Goal: Information Seeking & Learning: Learn about a topic

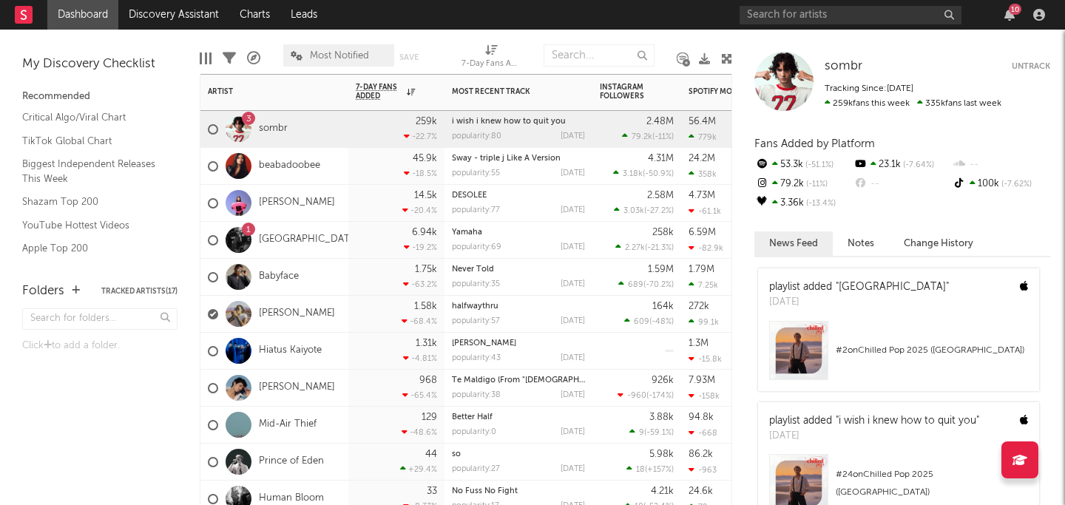
click at [243, 122] on div "3" at bounding box center [248, 118] width 13 height 13
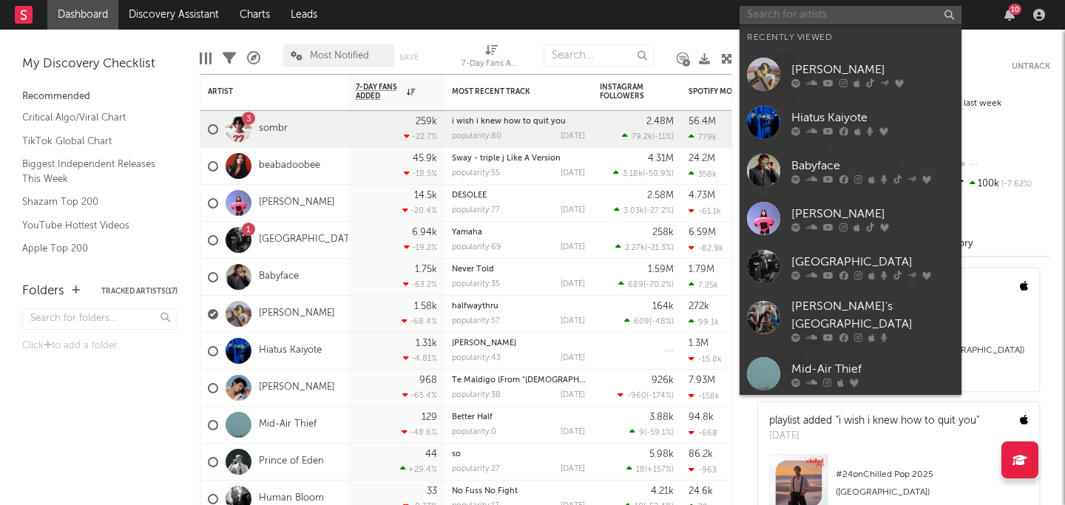
click at [806, 13] on input "text" at bounding box center [850, 15] width 222 height 18
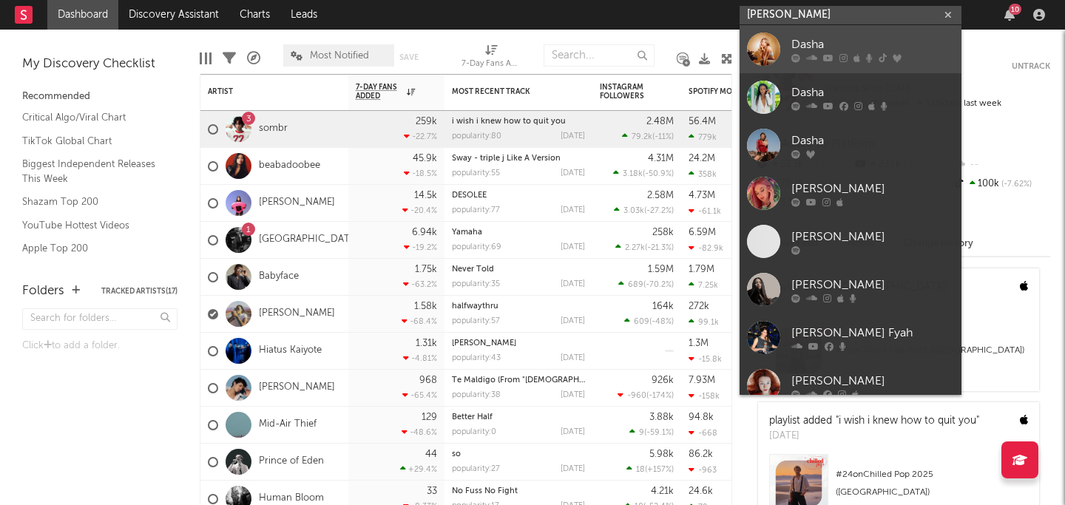
type input "[PERSON_NAME]"
click at [828, 45] on div "Dasha" at bounding box center [872, 44] width 163 height 18
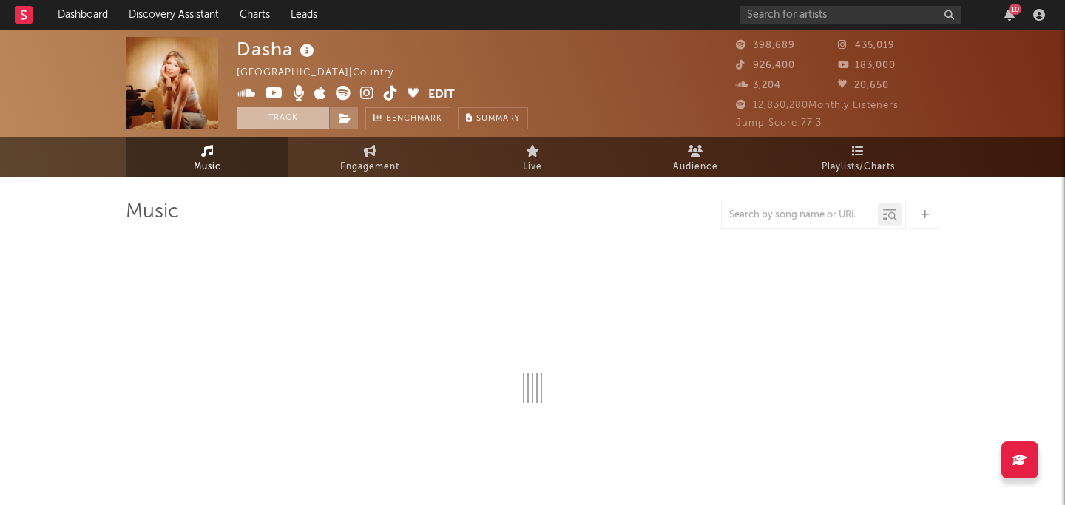
click at [289, 121] on button "Track" at bounding box center [283, 118] width 92 height 22
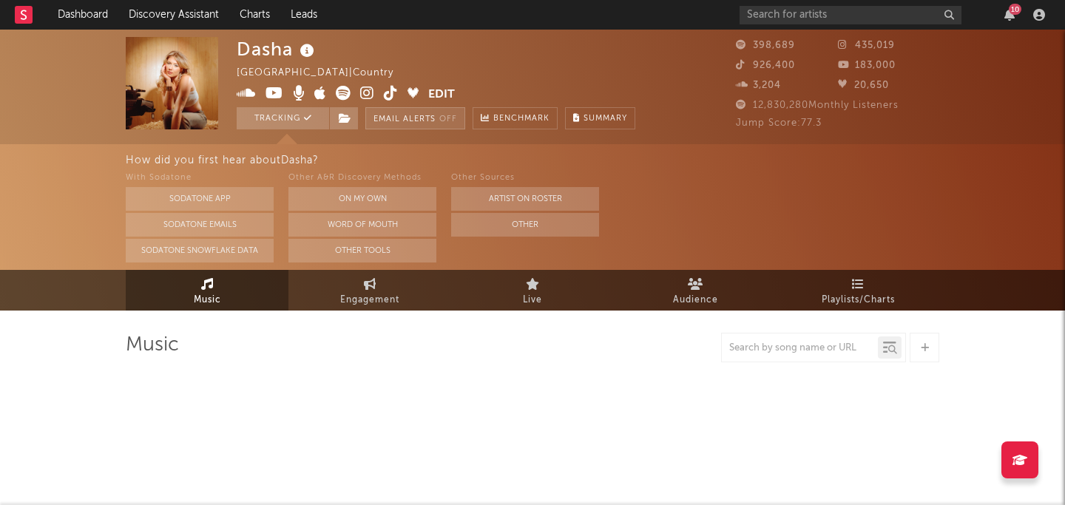
select select "6m"
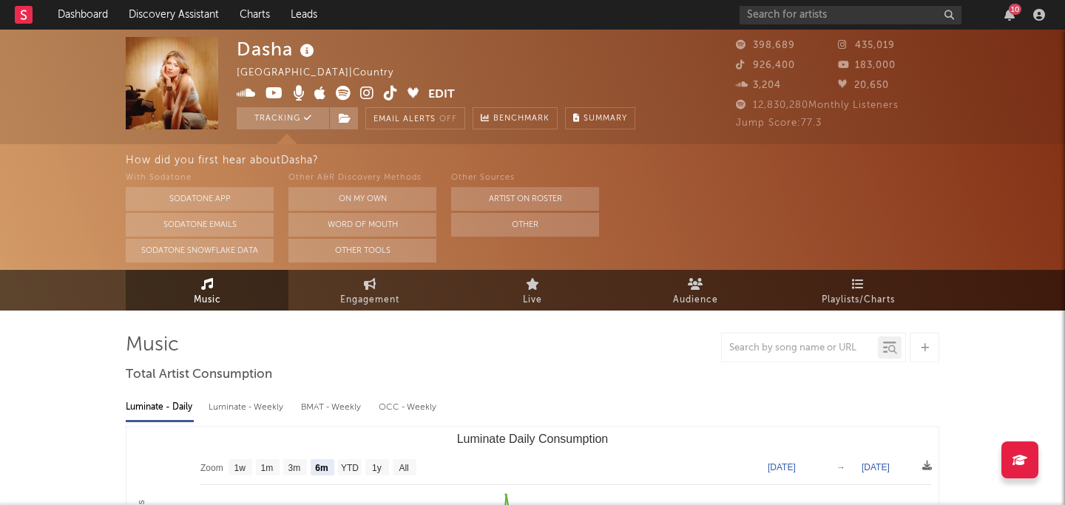
select select "6m"
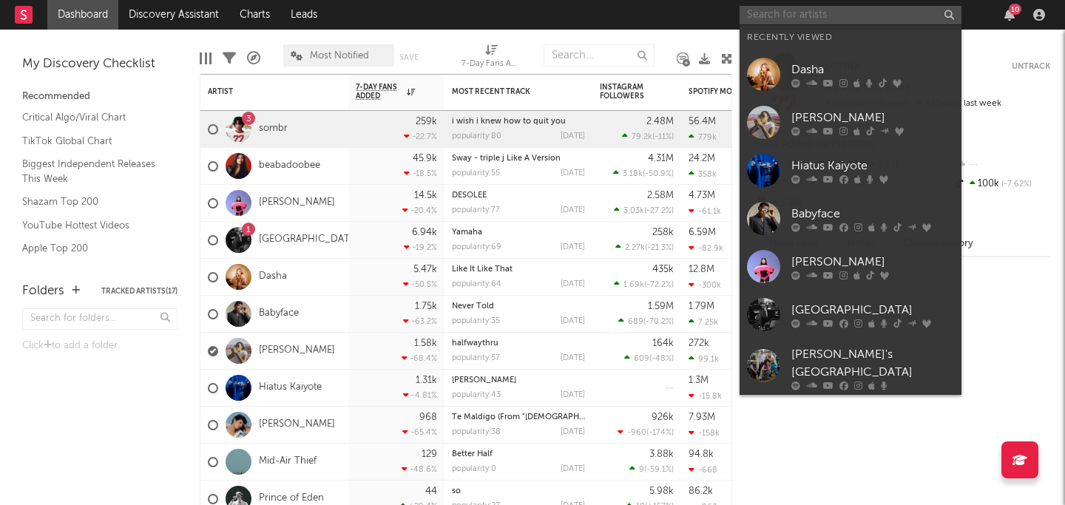
click at [847, 17] on input "text" at bounding box center [850, 15] width 222 height 18
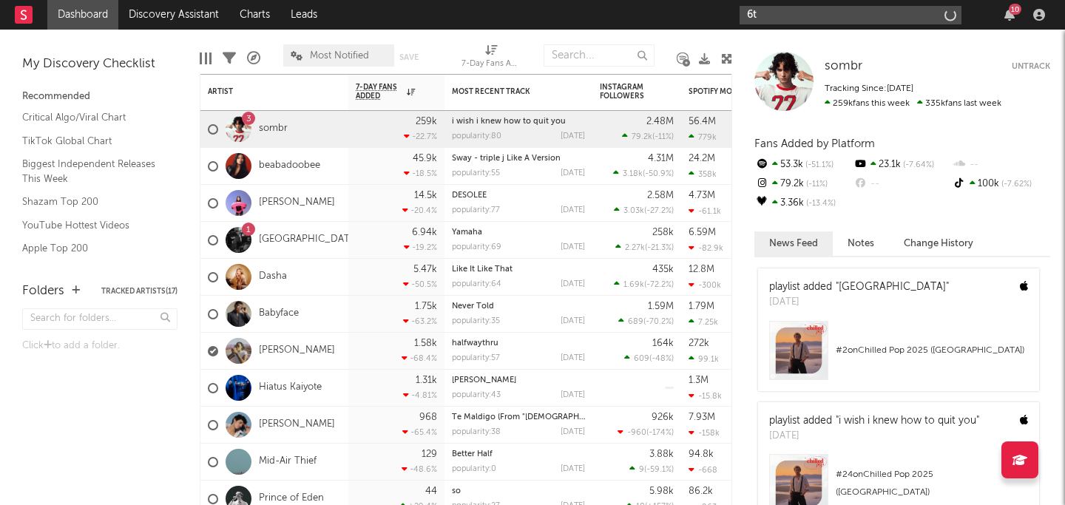
type input "6"
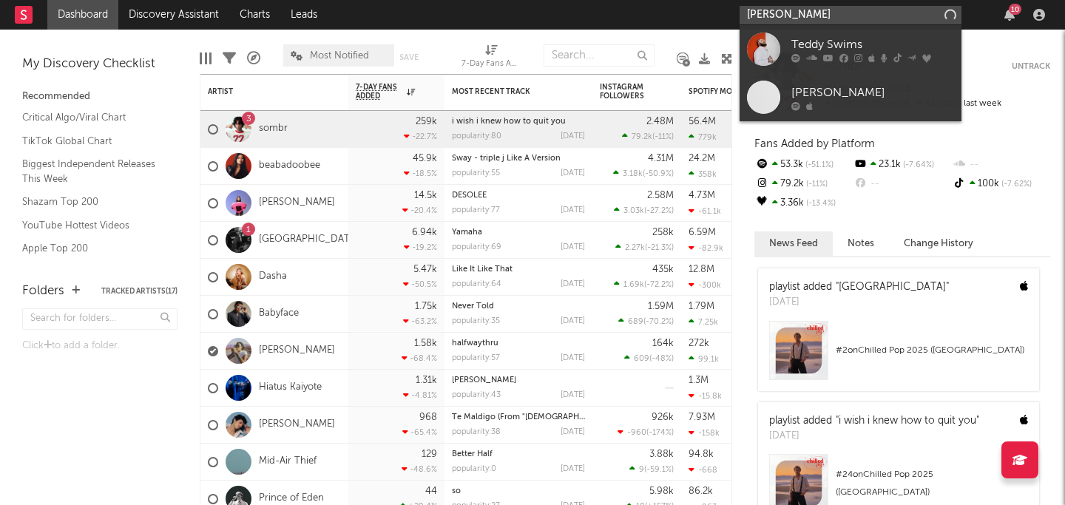
type input "[PERSON_NAME]"
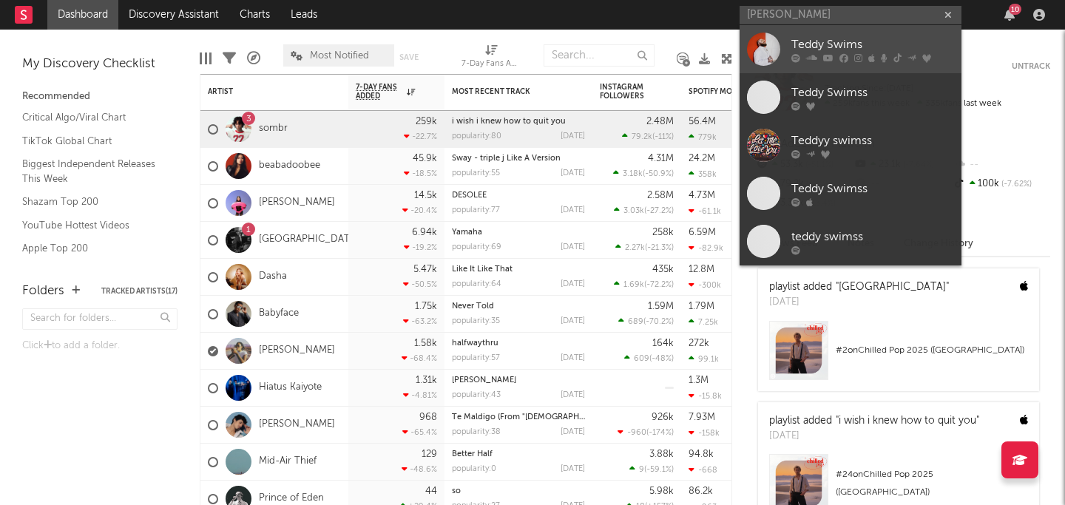
click at [799, 41] on div "Teddy Swims" at bounding box center [872, 44] width 163 height 18
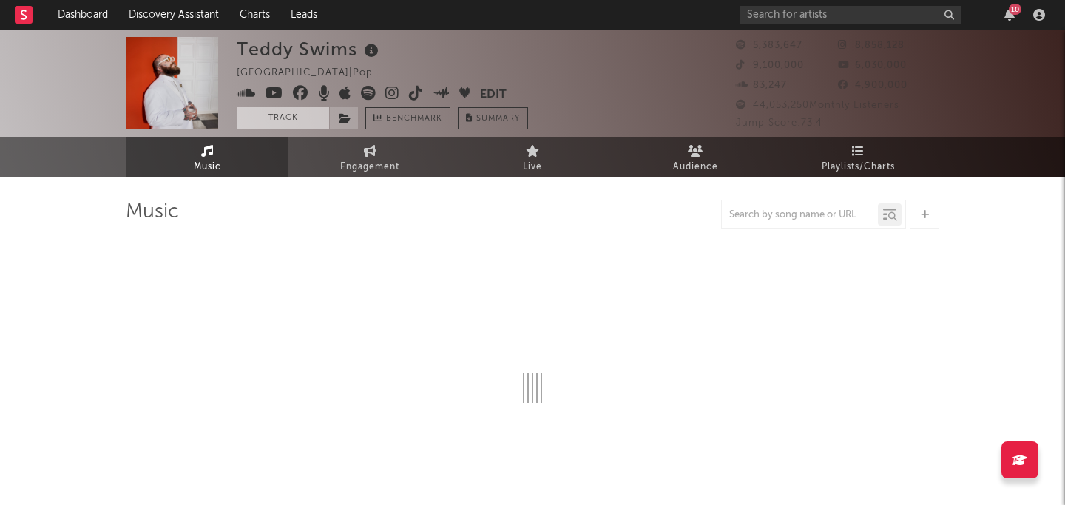
click at [294, 116] on button "Track" at bounding box center [283, 118] width 92 height 22
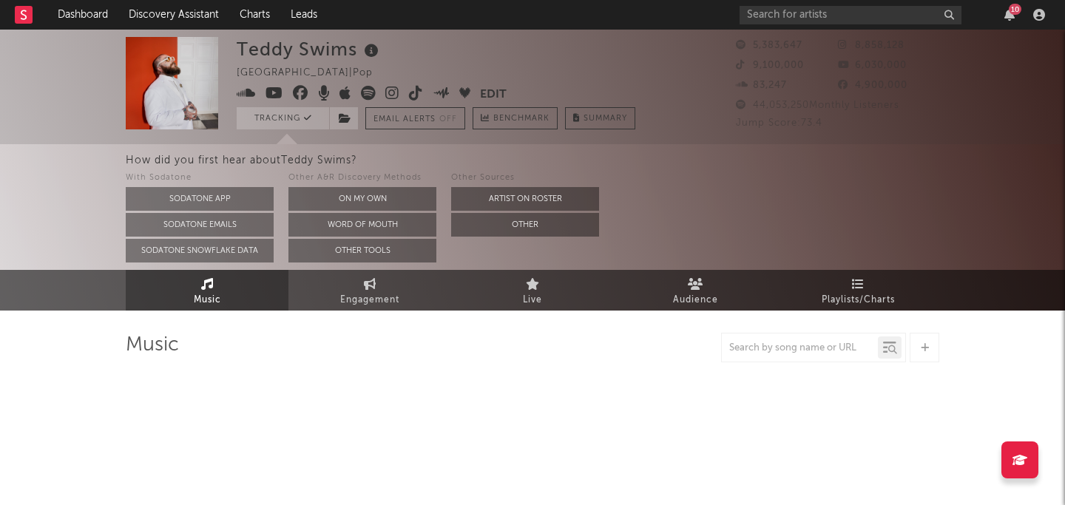
select select "6m"
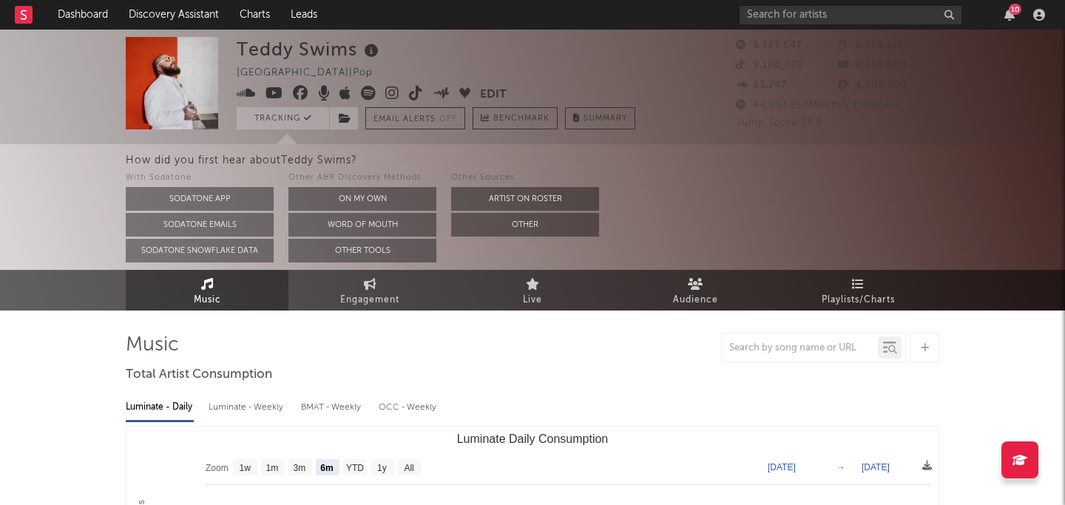
select select "6m"
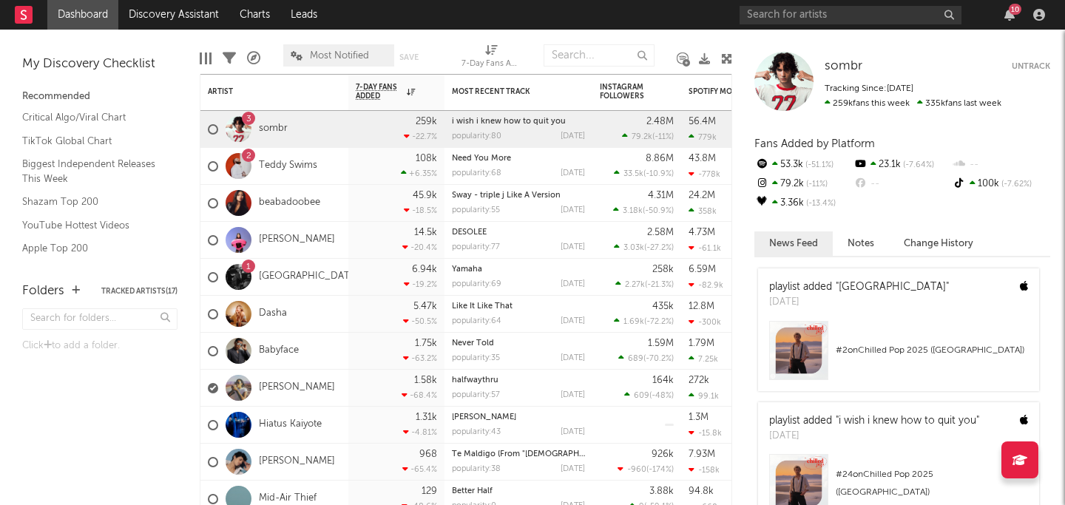
click at [235, 168] on div at bounding box center [239, 166] width 26 height 26
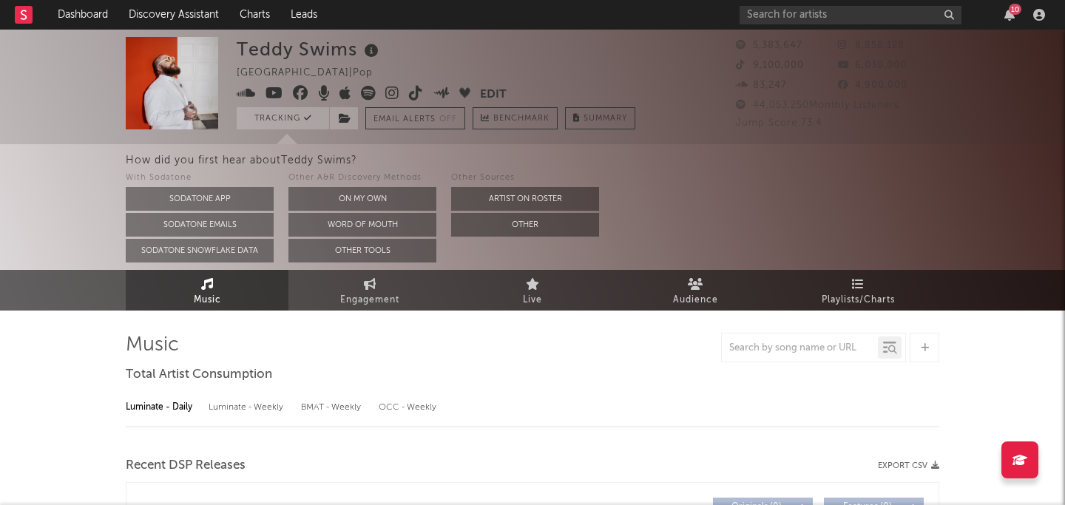
select select "6m"
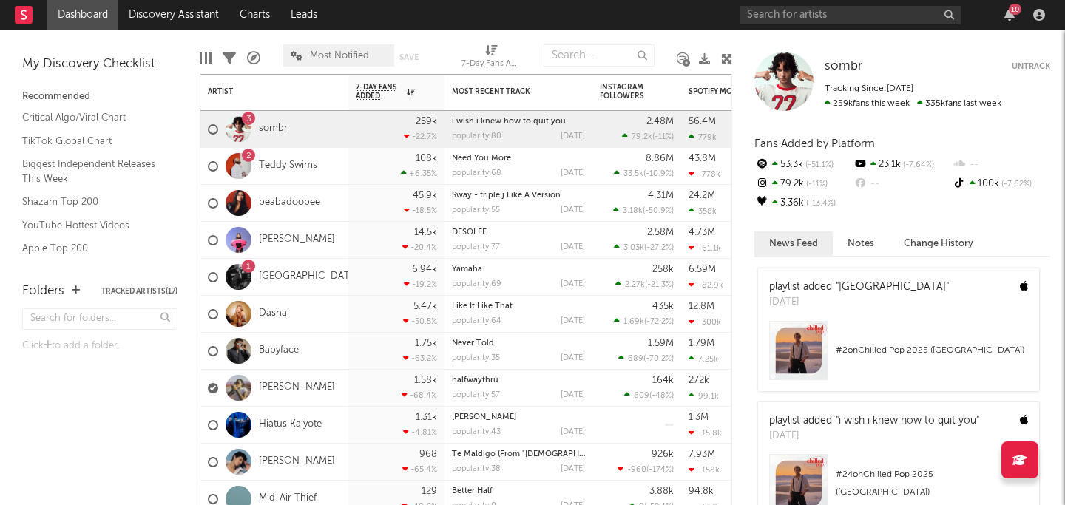
click at [283, 169] on link "Teddy Swims" at bounding box center [288, 166] width 58 height 13
click at [478, 169] on div "popularity: 68" at bounding box center [477, 173] width 50 height 8
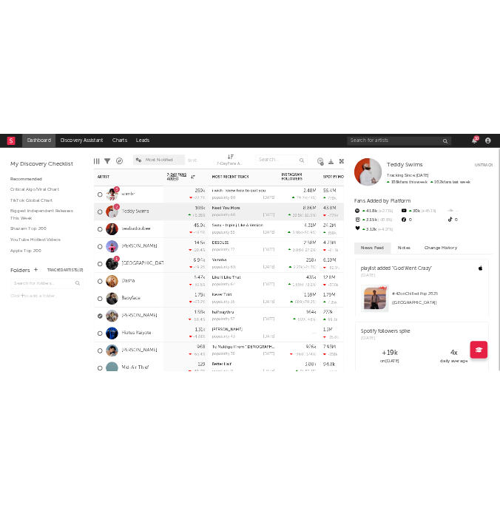
scroll to position [1, 0]
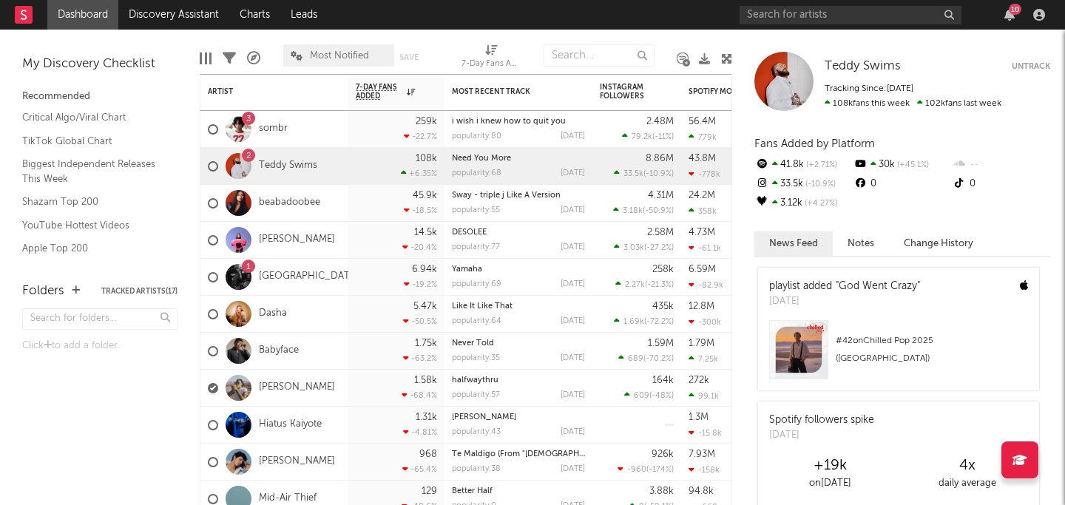
click at [952, 351] on div "# 42 on Chilled Pop 2025 ([GEOGRAPHIC_DATA])" at bounding box center [931, 349] width 192 height 35
click at [845, 17] on input "text" at bounding box center [850, 15] width 222 height 18
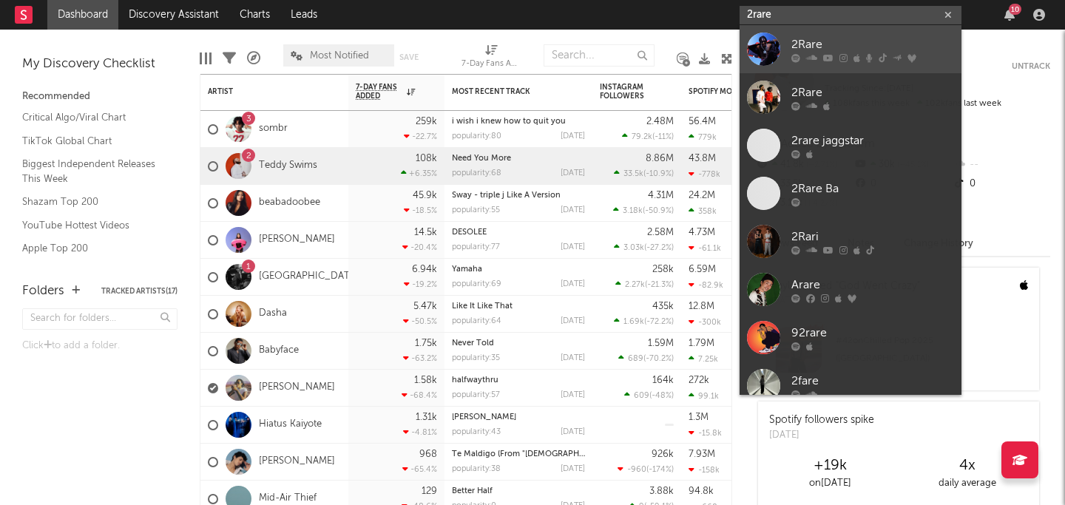
type input "2rare"
click at [840, 37] on div "2Rare" at bounding box center [872, 44] width 163 height 18
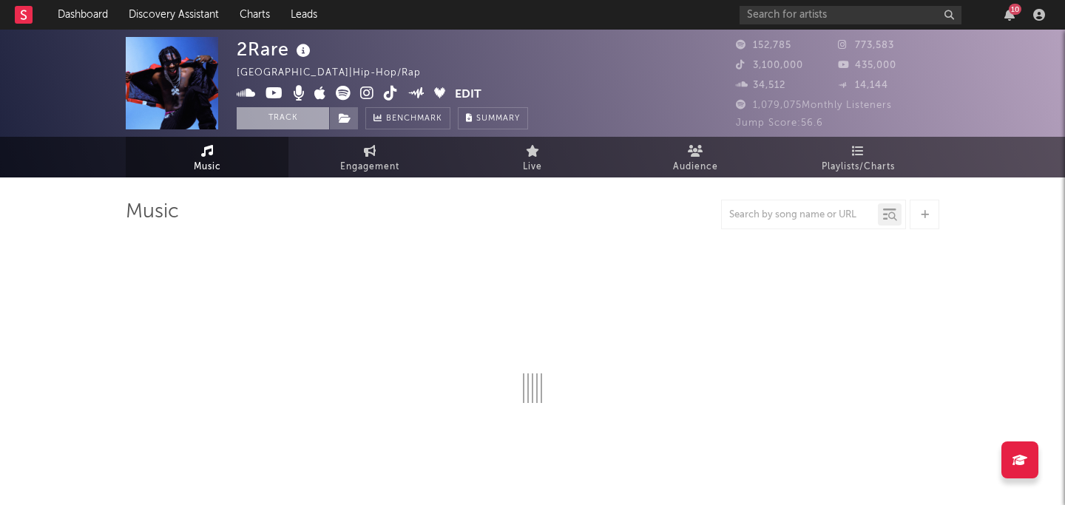
click at [279, 119] on button "Track" at bounding box center [283, 118] width 92 height 22
select select "6m"
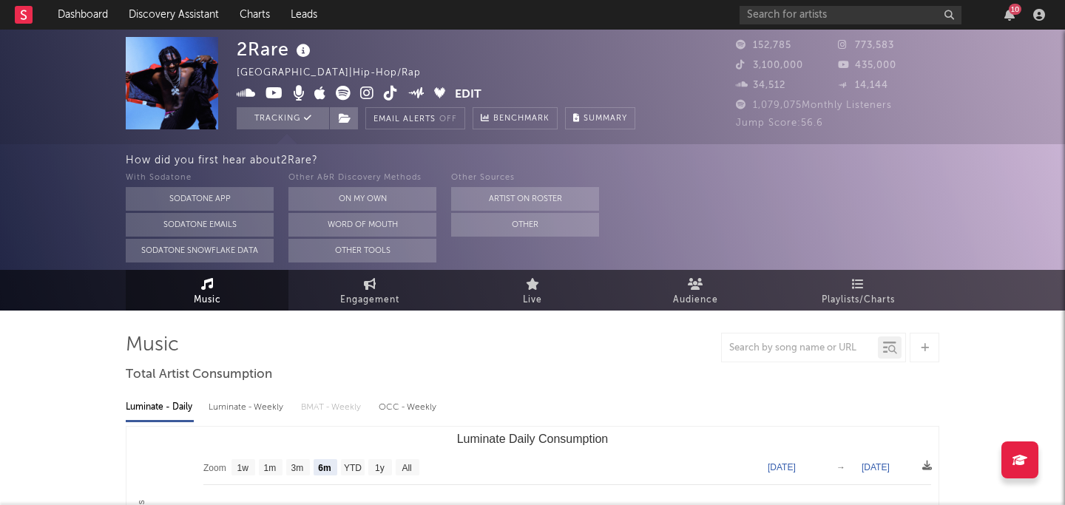
click at [793, 24] on div "10" at bounding box center [894, 15] width 311 height 30
click at [791, 21] on input "text" at bounding box center [850, 15] width 222 height 18
type input "a-wall"
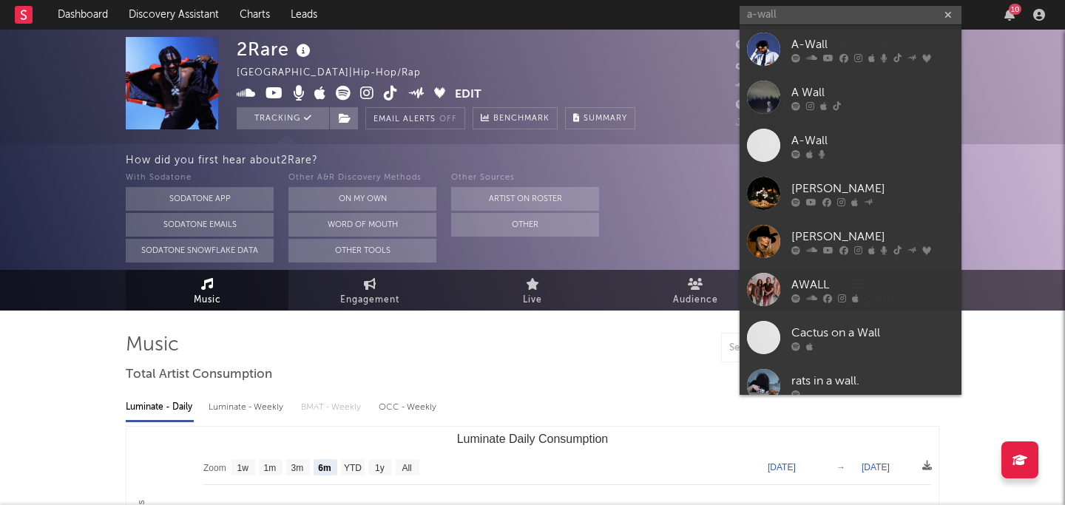
drag, startPoint x: 843, startPoint y: 41, endPoint x: 830, endPoint y: 50, distance: 15.4
click at [843, 41] on div "A-Wall" at bounding box center [872, 44] width 163 height 18
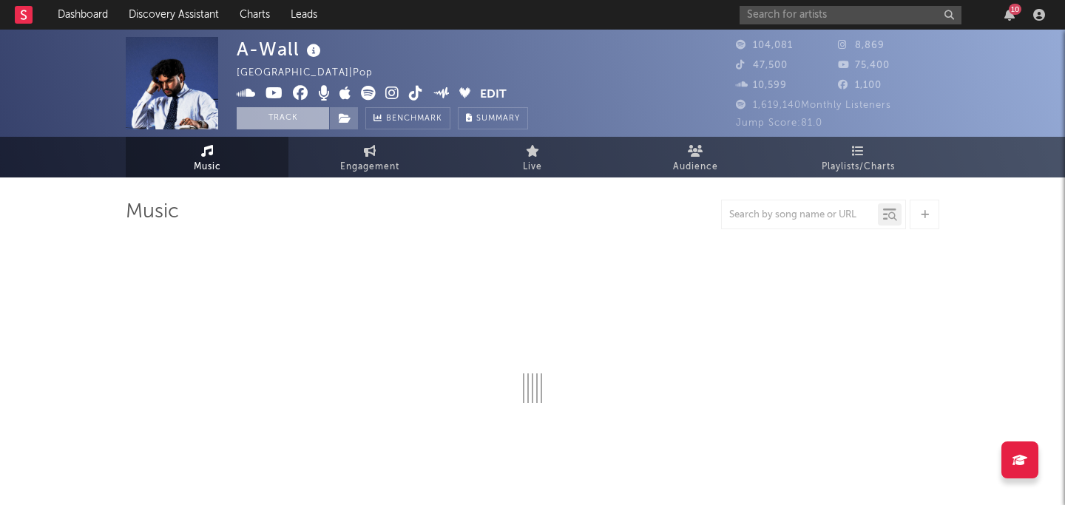
click at [285, 119] on button "Track" at bounding box center [283, 118] width 92 height 22
select select "6m"
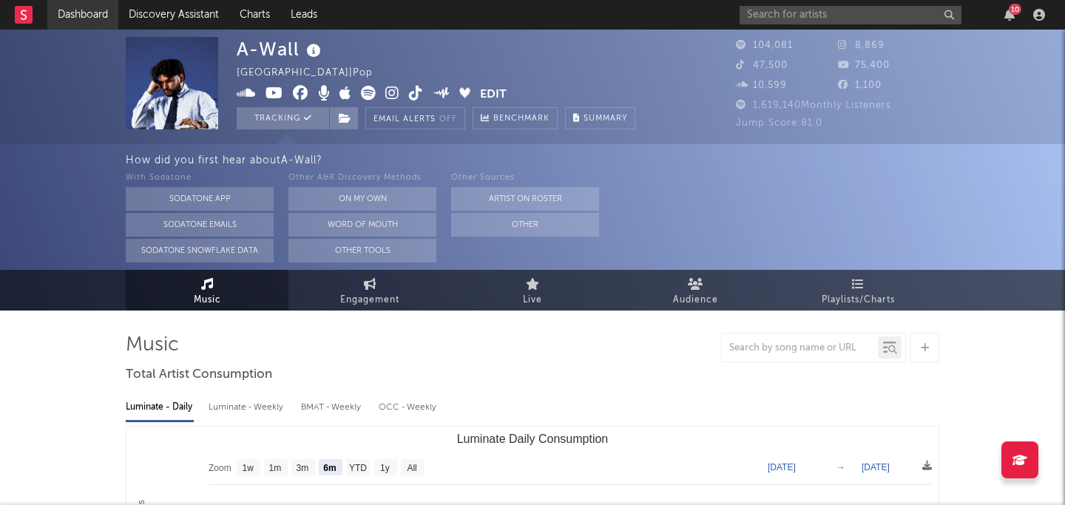
select select "6m"
click at [805, 11] on input "text" at bounding box center [850, 15] width 222 height 18
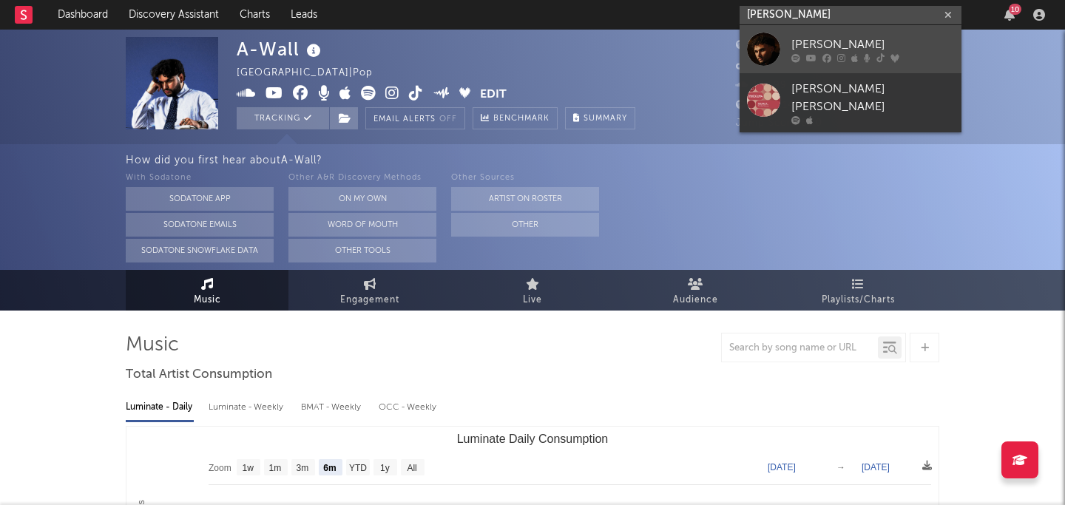
type input "[PERSON_NAME]"
click at [843, 48] on div "[PERSON_NAME]" at bounding box center [872, 44] width 163 height 18
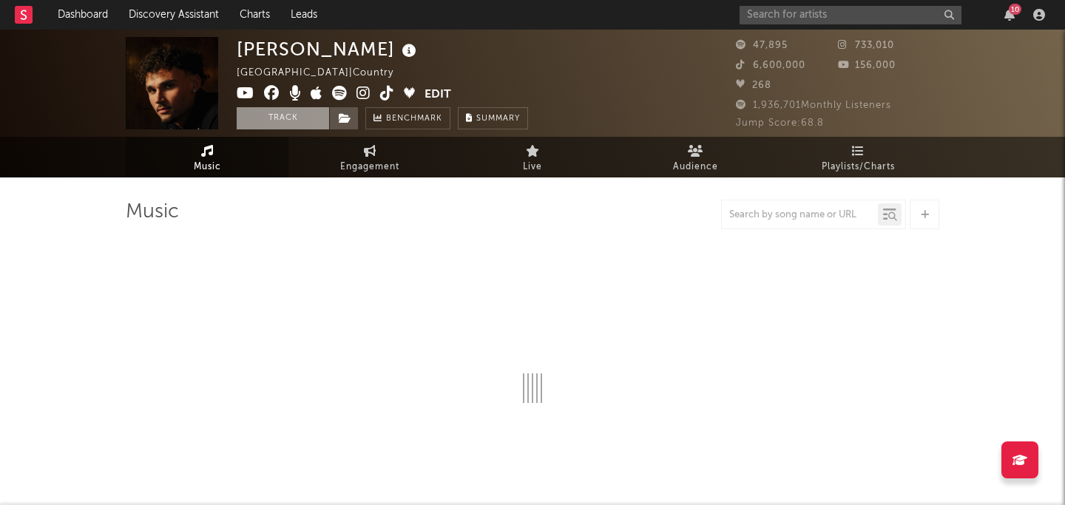
click at [272, 121] on button "Track" at bounding box center [283, 118] width 92 height 22
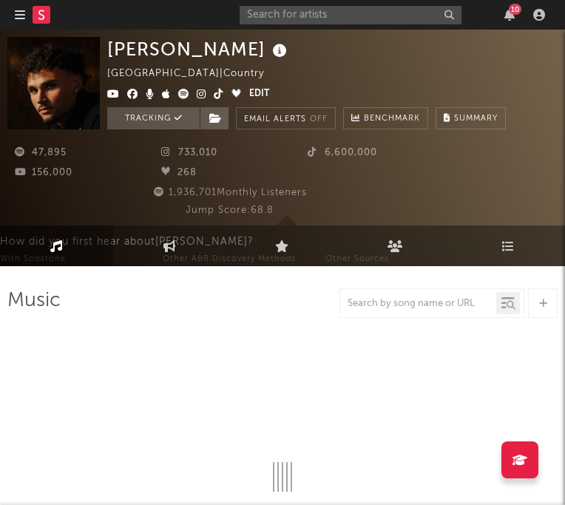
select select "6m"
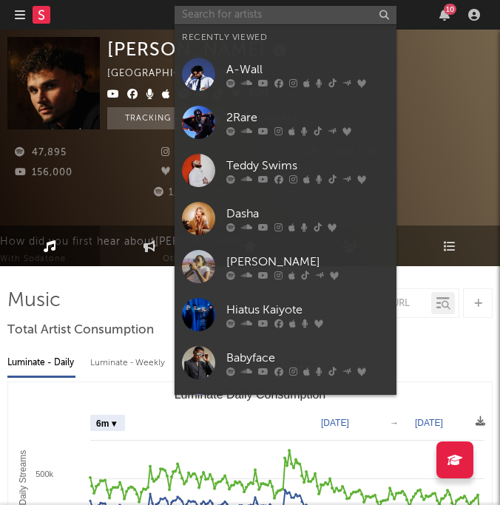
click at [335, 13] on input "text" at bounding box center [285, 15] width 222 height 18
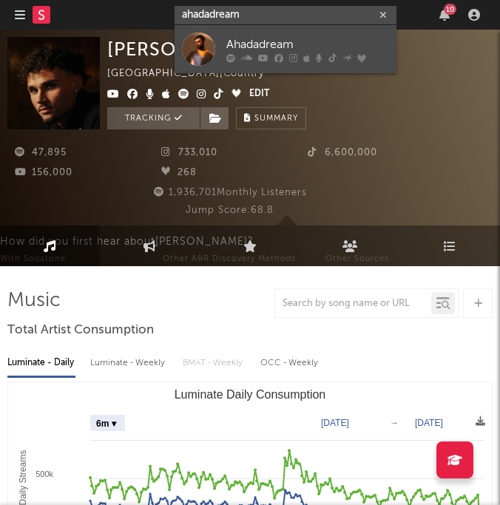
type input "ahadadream"
click at [223, 38] on link "Ahadadream" at bounding box center [285, 49] width 222 height 48
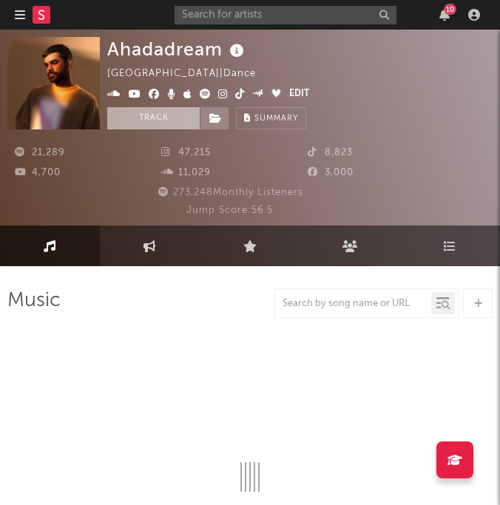
click at [158, 122] on button "Track" at bounding box center [153, 118] width 92 height 22
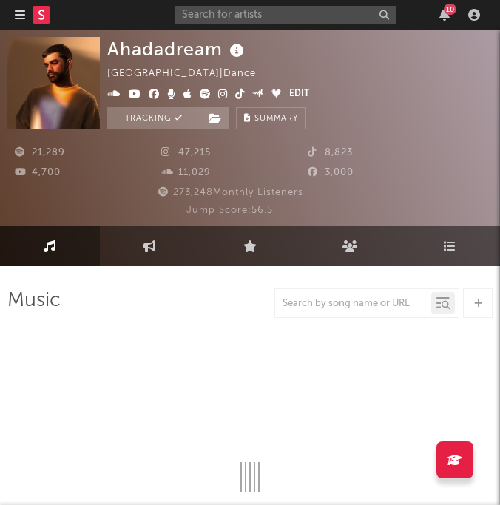
select select "6m"
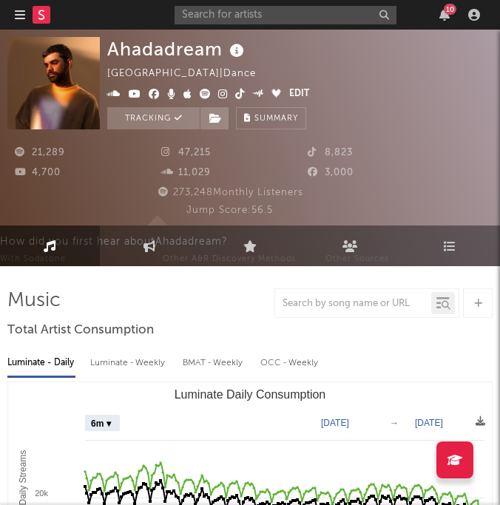
select select "6m"
click at [275, 13] on input "text" at bounding box center [285, 15] width 222 height 18
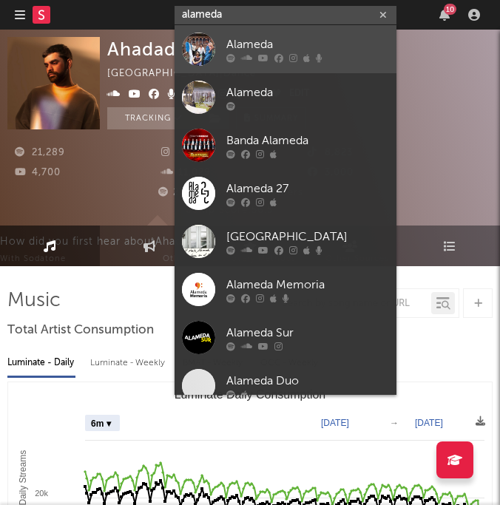
type input "alameda"
click at [269, 36] on div "Alameda" at bounding box center [307, 44] width 163 height 18
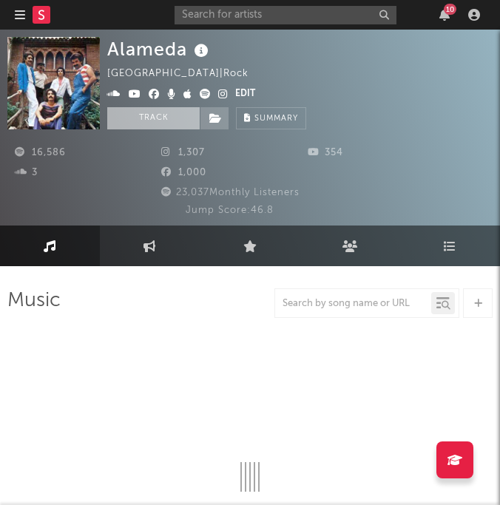
select select "6m"
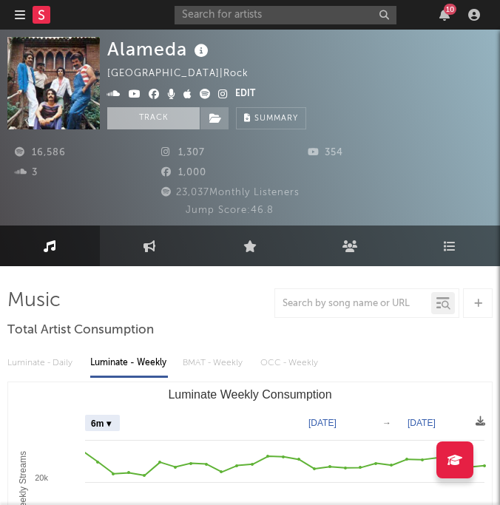
click at [126, 115] on button "Track" at bounding box center [153, 118] width 92 height 22
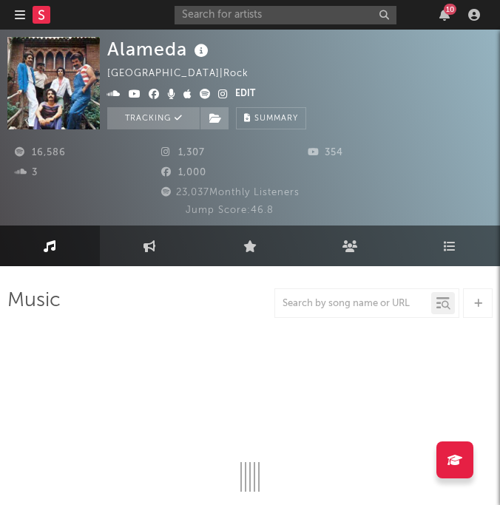
select select "6m"
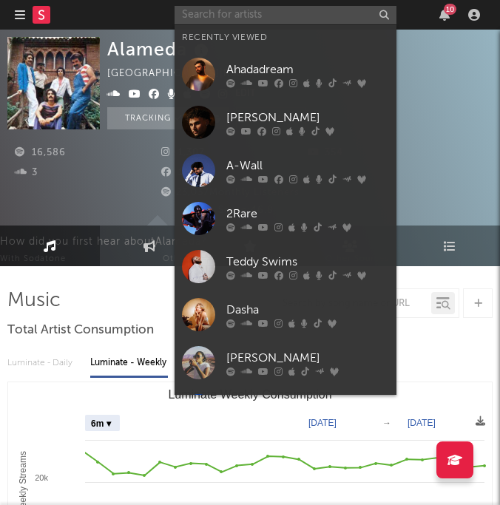
click at [261, 15] on input "text" at bounding box center [285, 15] width 222 height 18
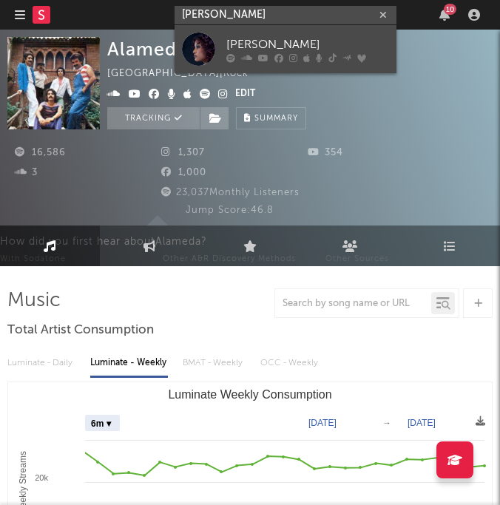
type input "[PERSON_NAME]"
click at [274, 37] on div "[PERSON_NAME]" at bounding box center [307, 44] width 163 height 18
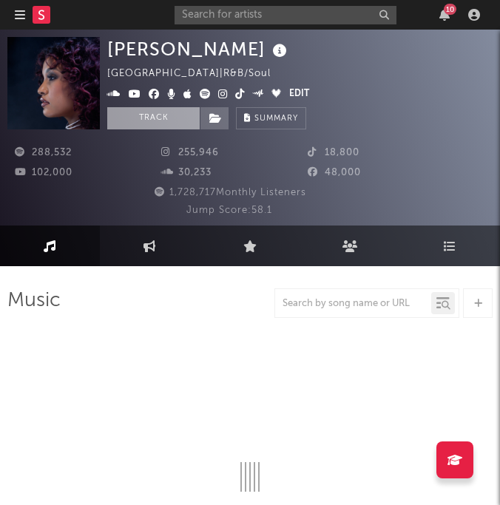
click at [161, 112] on button "Track" at bounding box center [153, 118] width 92 height 22
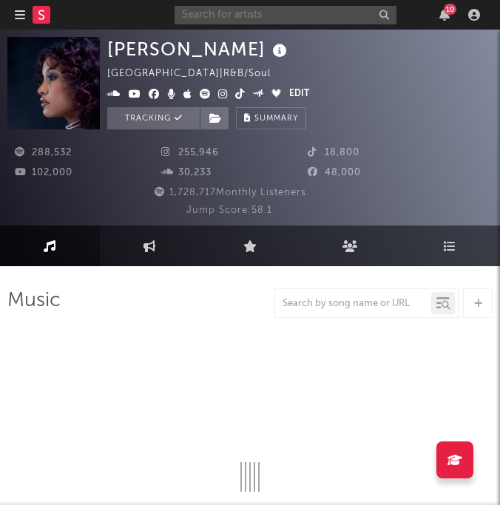
click at [261, 18] on input "text" at bounding box center [285, 15] width 222 height 18
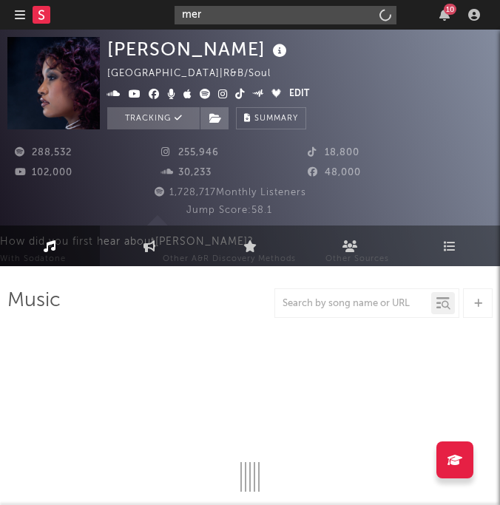
type input "merc"
select select "6m"
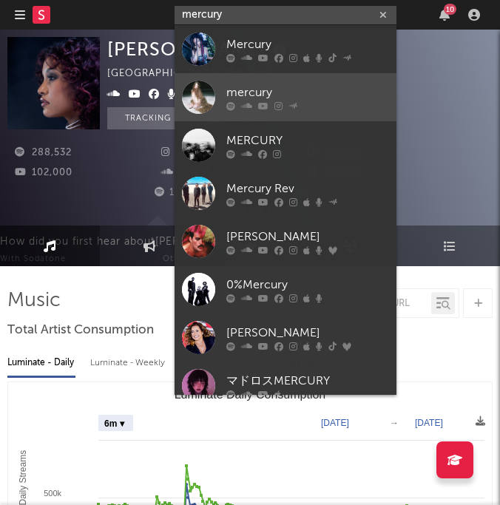
type input "mercury"
click at [224, 89] on link "mercury" at bounding box center [285, 97] width 222 height 48
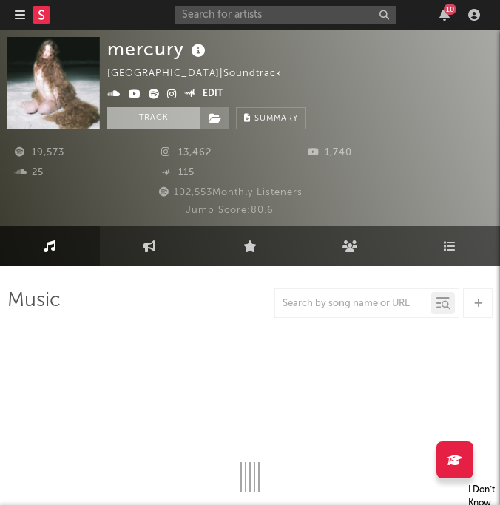
click at [137, 113] on button "Track" at bounding box center [153, 118] width 92 height 22
select select "6m"
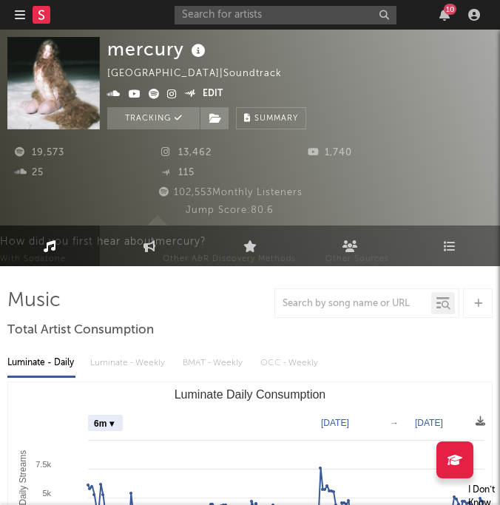
select select "6m"
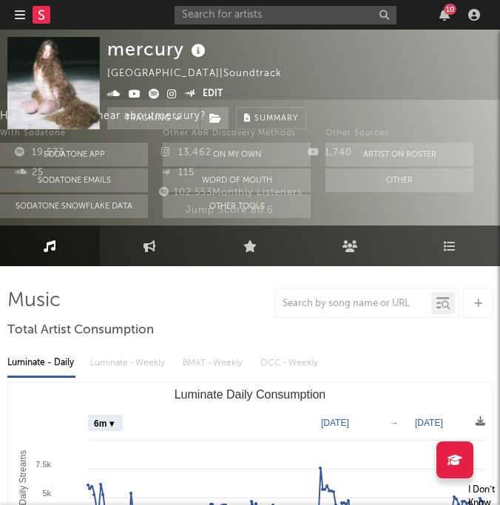
click at [238, 172] on div "115" at bounding box center [227, 173] width 146 height 18
click at [292, 172] on div "115" at bounding box center [227, 173] width 146 height 18
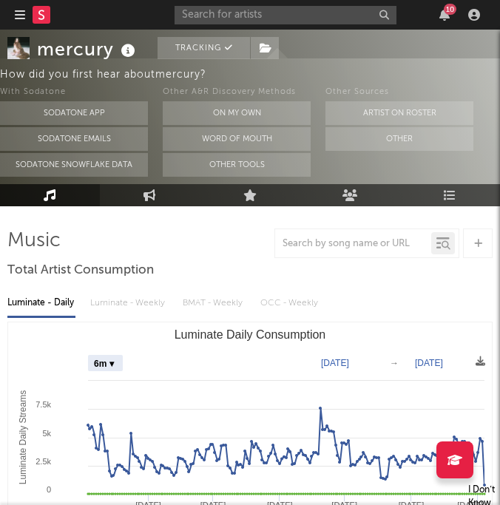
scroll to position [68, 0]
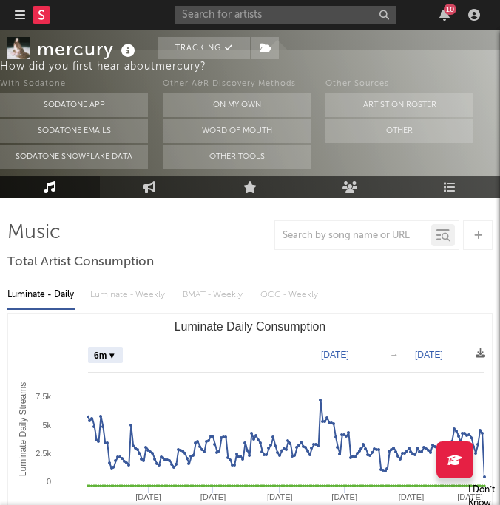
click at [274, 130] on div "19,573 13,462 1,740 25 115 102,553 Monthly Listeners Jump Score: 80.6" at bounding box center [249, 105] width 485 height 89
click at [253, 132] on div "19,573 13,462 1,740 25 115 102,553 Monthly Listeners Jump Score: 80.6" at bounding box center [249, 105] width 485 height 89
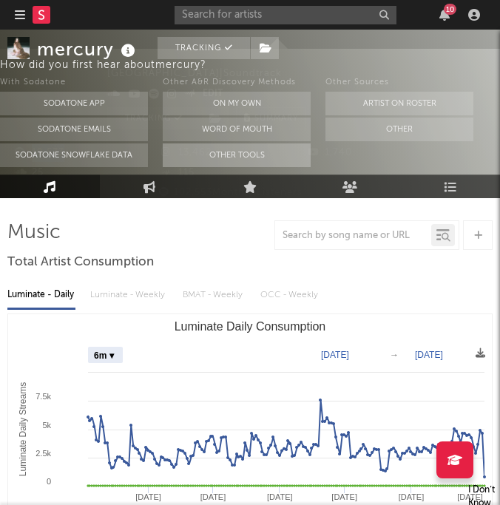
scroll to position [0, 0]
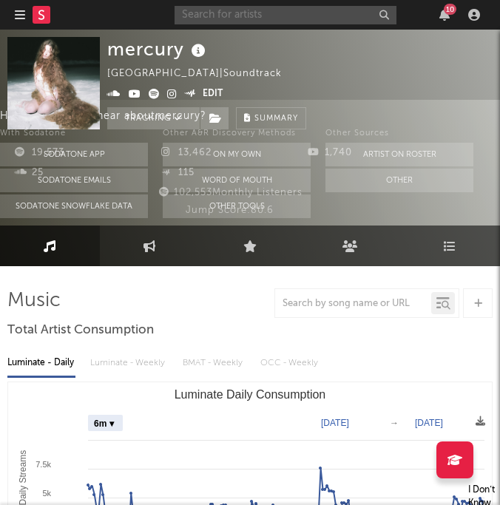
click at [286, 16] on input "text" at bounding box center [285, 15] width 222 height 18
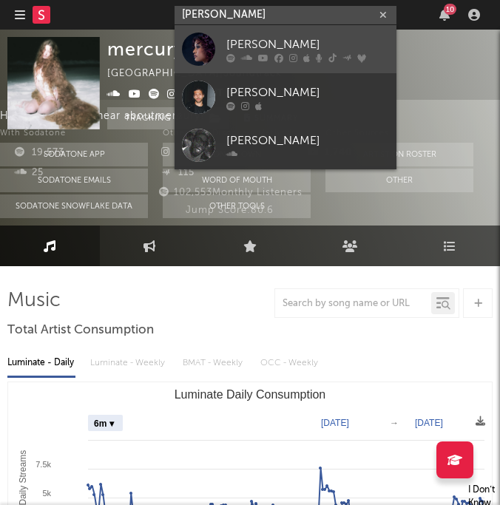
type input "[PERSON_NAME]"
click at [299, 46] on div "[PERSON_NAME]" at bounding box center [307, 44] width 163 height 18
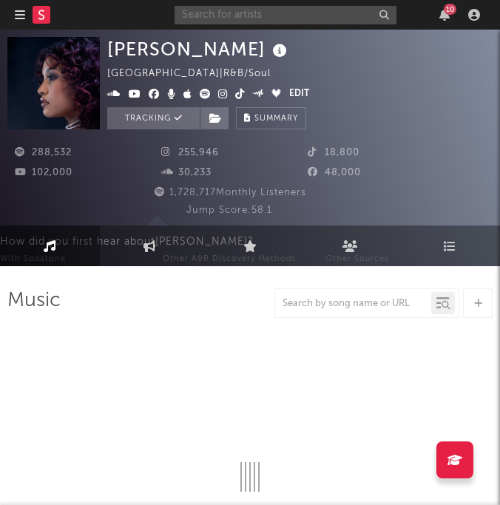
click at [218, 15] on input "text" at bounding box center [285, 15] width 222 height 18
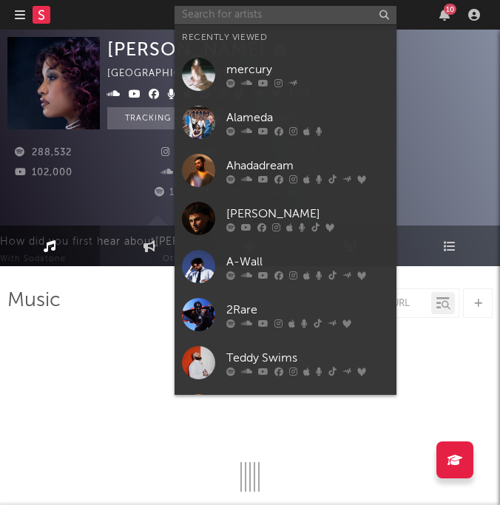
select select "6m"
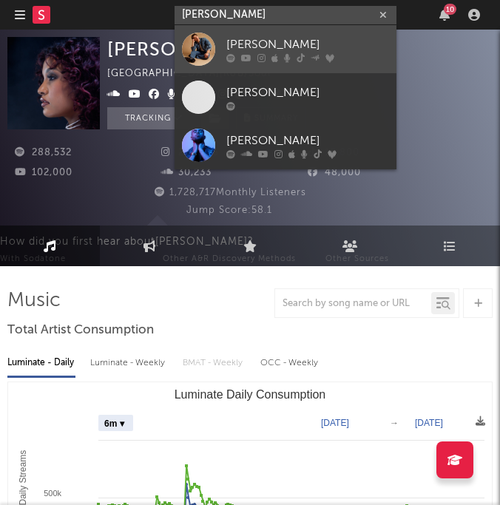
type input "[PERSON_NAME]"
click at [231, 44] on div "[PERSON_NAME]" at bounding box center [307, 44] width 163 height 18
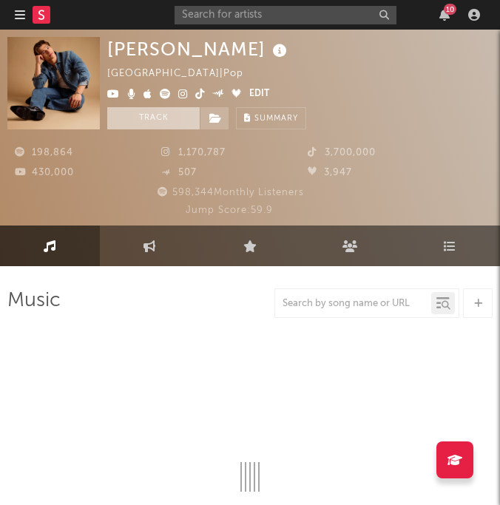
click at [166, 117] on button "Track" at bounding box center [153, 118] width 92 height 22
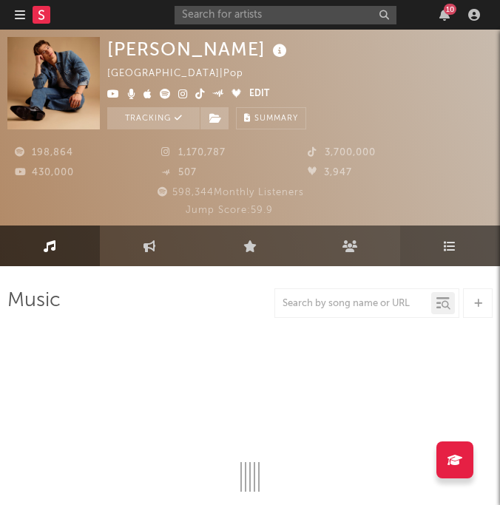
click at [463, 246] on link "Playlists/Charts" at bounding box center [450, 246] width 100 height 41
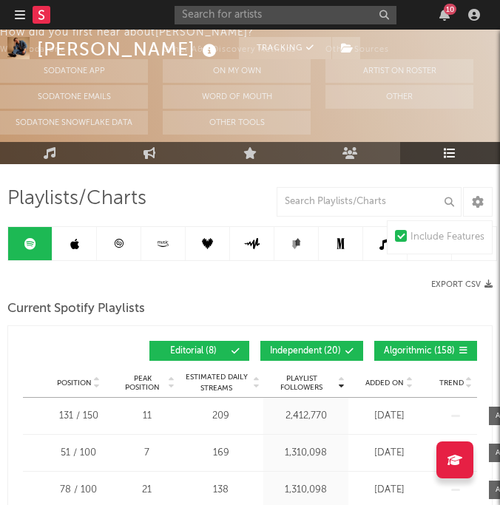
scroll to position [111, 0]
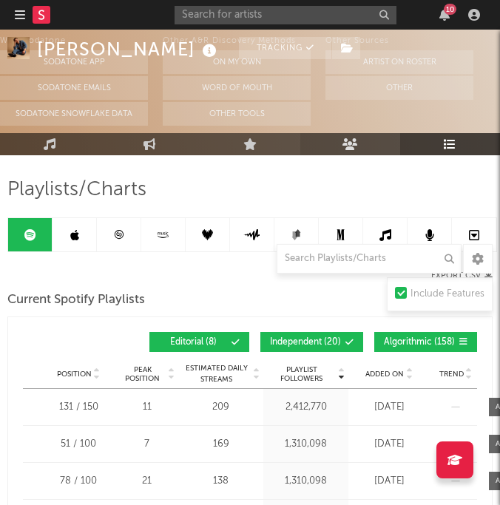
click at [353, 143] on icon at bounding box center [350, 144] width 16 height 12
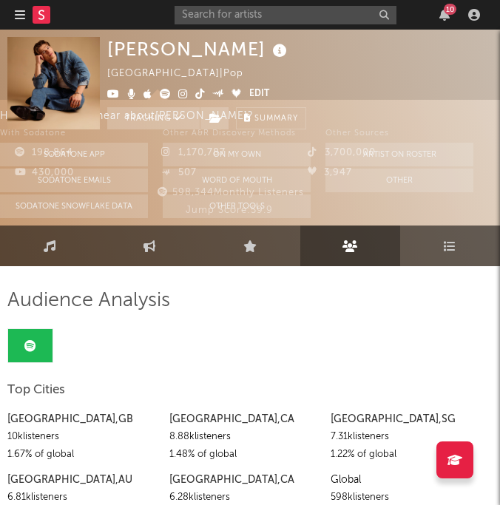
click at [157, 254] on link "Engagement" at bounding box center [150, 246] width 100 height 41
select select "1w"
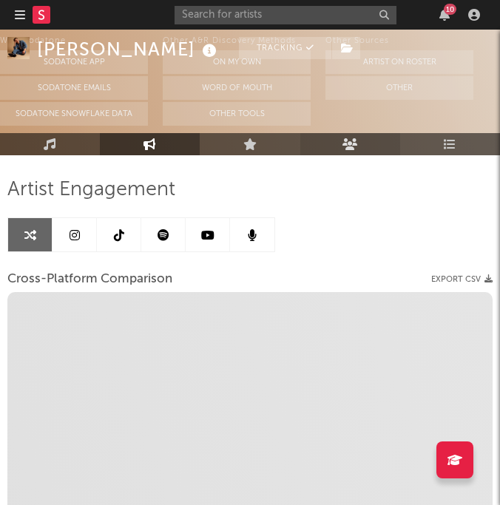
scroll to position [88, 0]
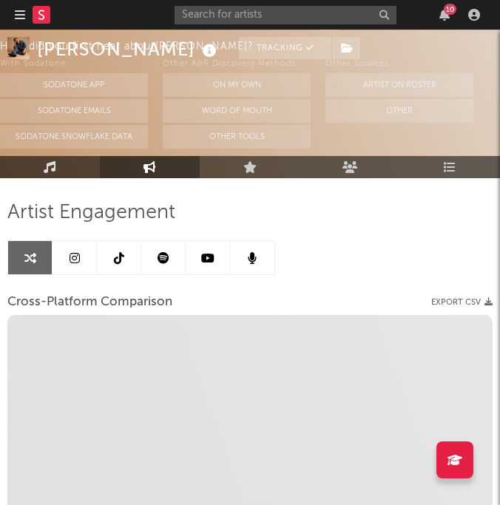
click at [50, 167] on icon at bounding box center [50, 167] width 13 height 12
select select "6m"
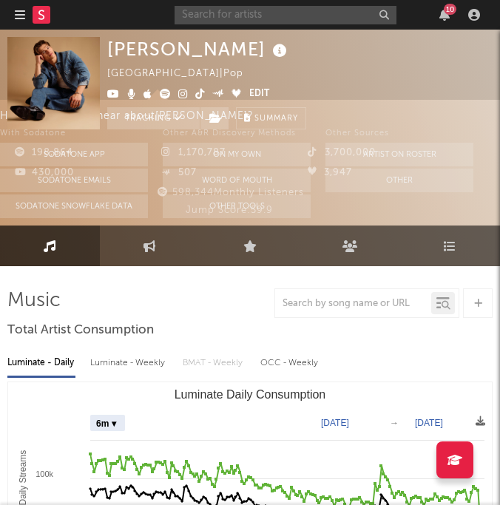
click at [269, 16] on input "text" at bounding box center [285, 15] width 222 height 18
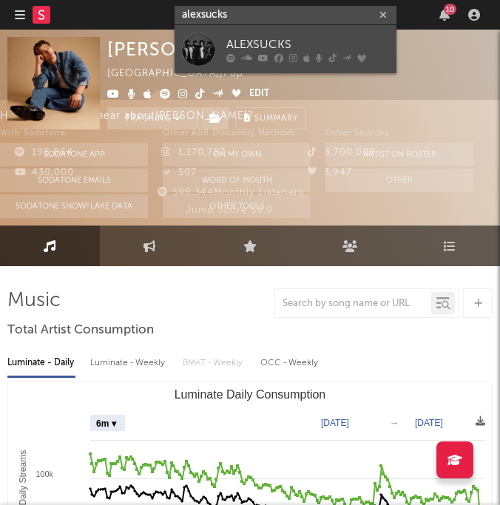
type input "alexsucks"
click at [276, 38] on div "ALEXSUCKS" at bounding box center [307, 44] width 163 height 18
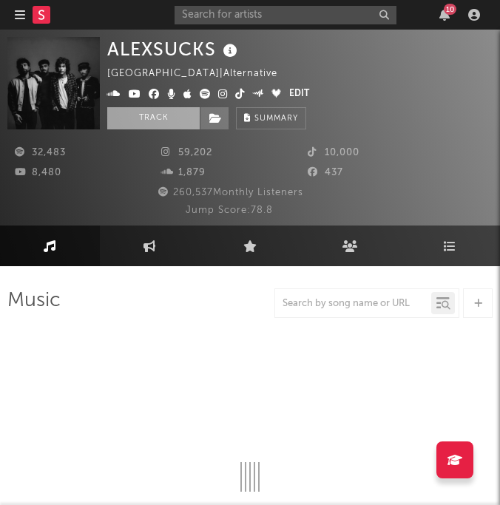
click at [163, 120] on button "Track" at bounding box center [153, 118] width 92 height 22
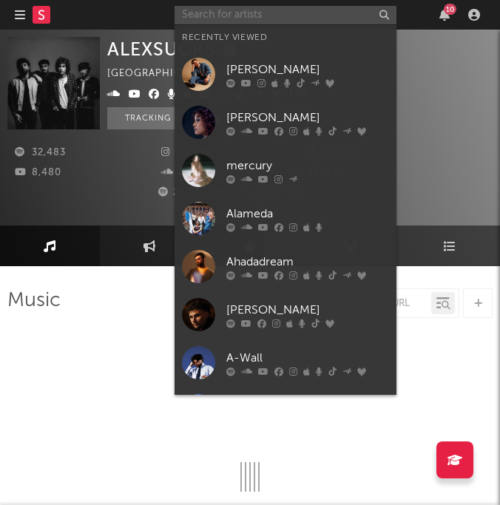
click at [249, 16] on input "text" at bounding box center [285, 15] width 222 height 18
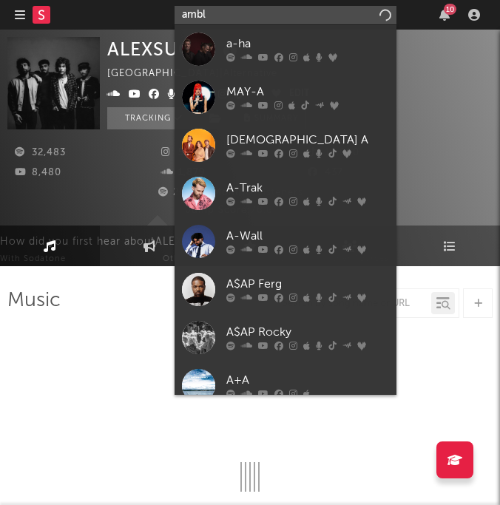
type input "amble"
select select "6m"
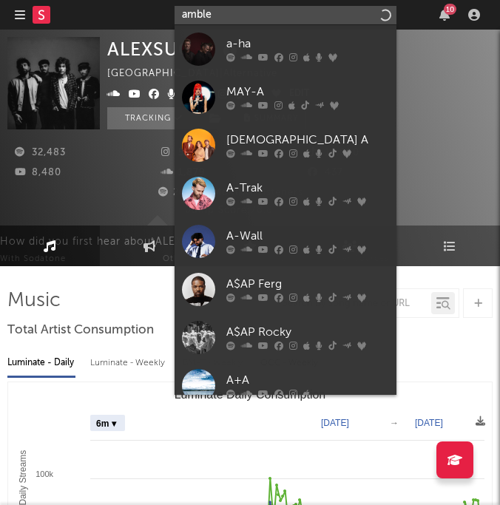
select select "6m"
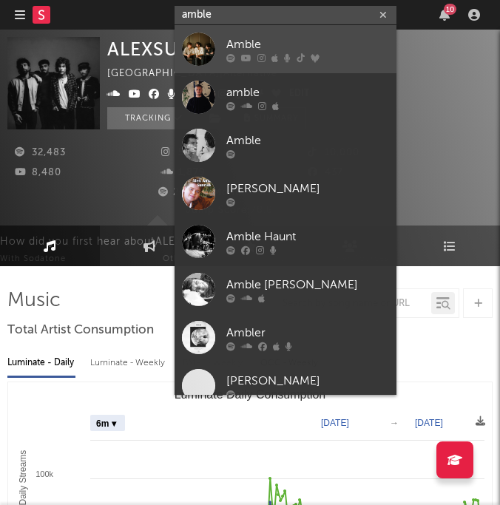
type input "amble"
click at [248, 38] on div "Amble" at bounding box center [307, 44] width 163 height 18
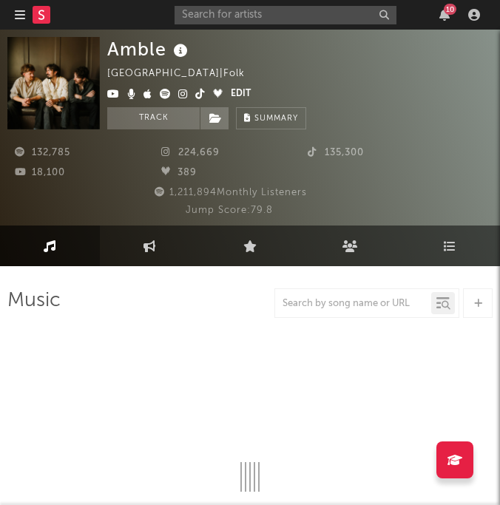
select select "6m"
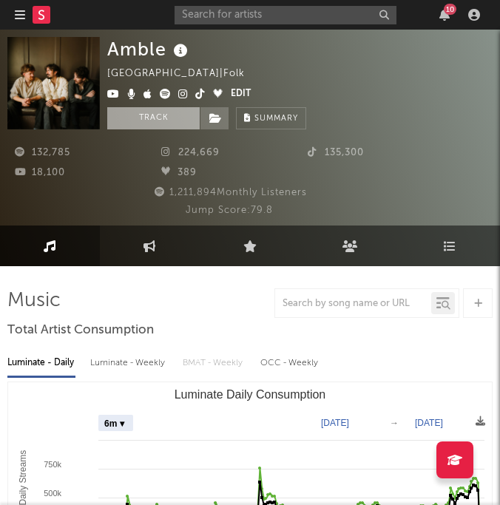
click at [160, 123] on button "Track" at bounding box center [153, 118] width 92 height 22
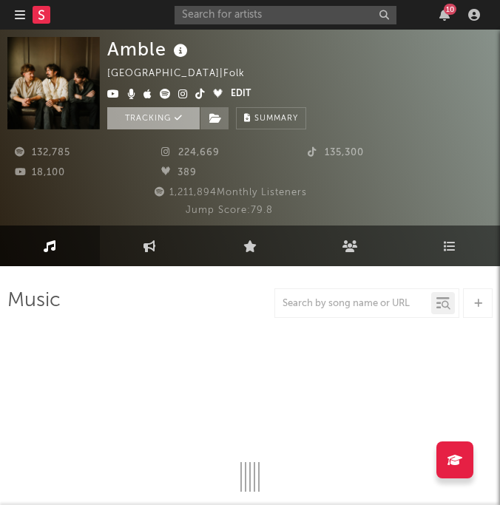
select select "6m"
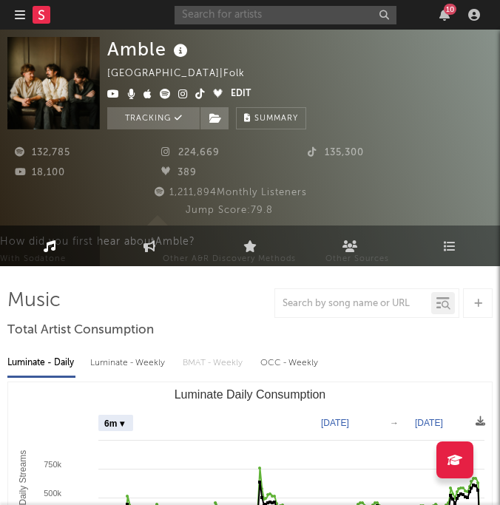
click at [241, 18] on input "text" at bounding box center [285, 15] width 222 height 18
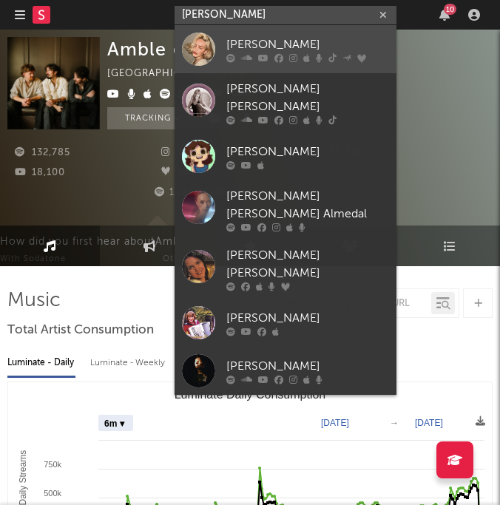
type input "[PERSON_NAME]"
click at [251, 33] on link "[PERSON_NAME]" at bounding box center [285, 49] width 222 height 48
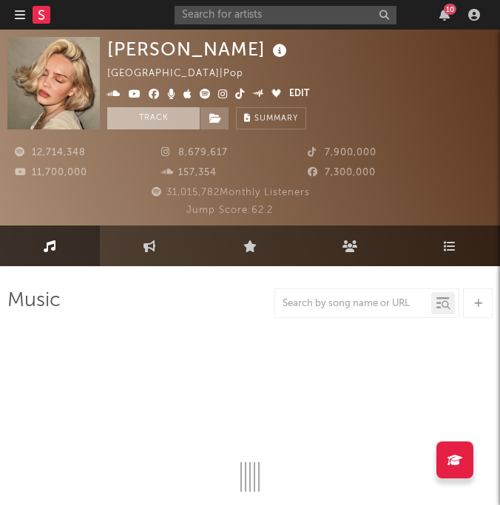
click at [162, 118] on button "Track" at bounding box center [153, 118] width 92 height 22
select select "6m"
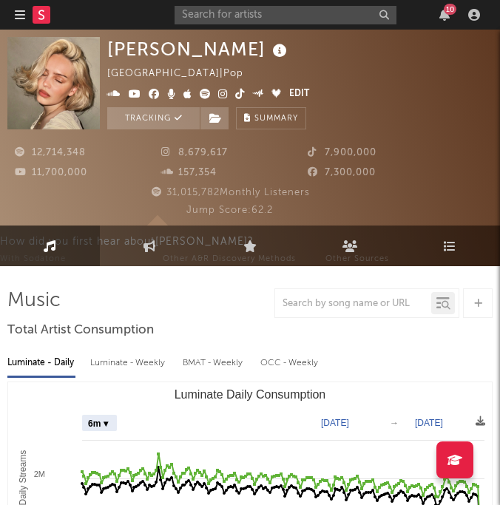
select select "6m"
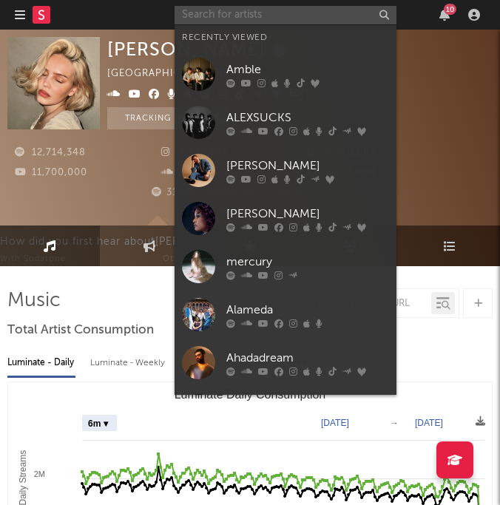
click at [203, 18] on input "text" at bounding box center [285, 15] width 222 height 18
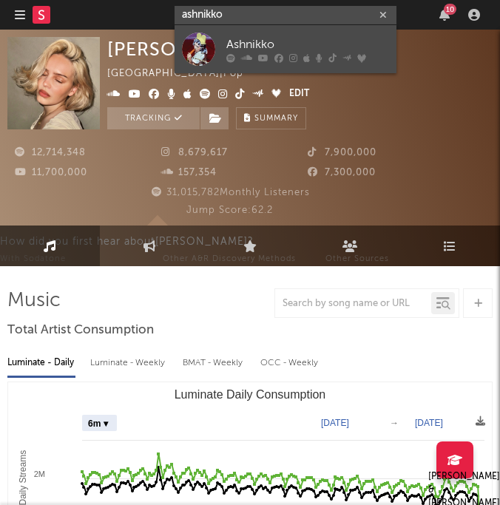
type input "ashnikko"
click at [223, 44] on link "Ashnikko" at bounding box center [285, 49] width 222 height 48
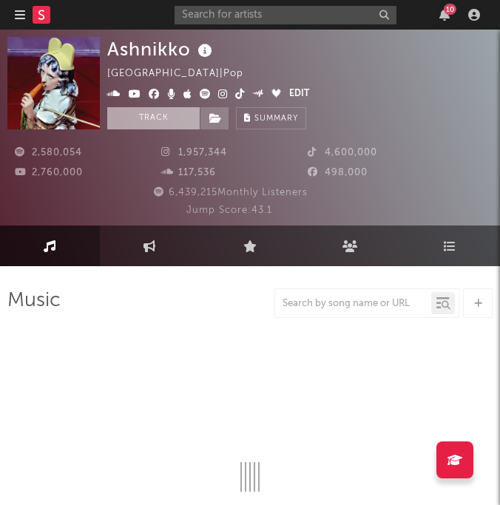
click at [150, 123] on button "Track" at bounding box center [153, 118] width 92 height 22
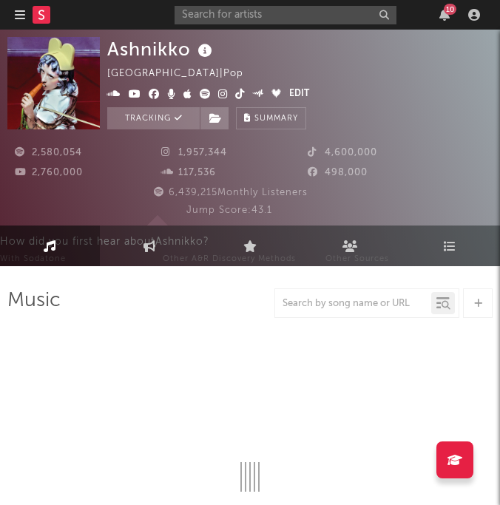
select select "6m"
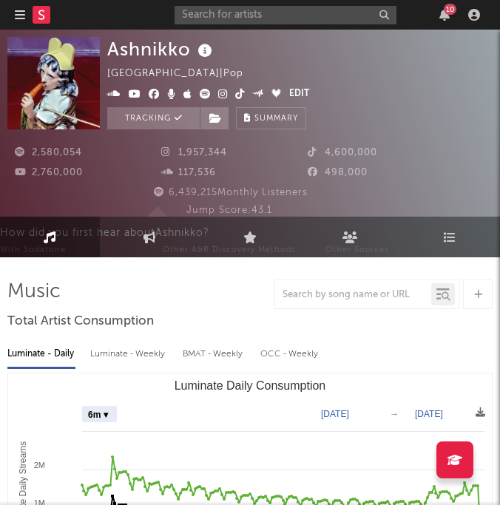
select select "6m"
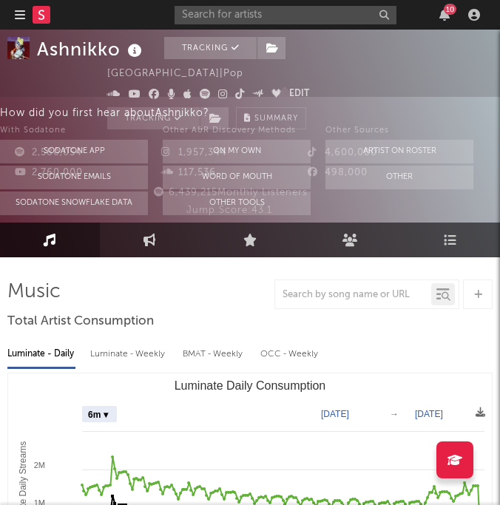
scroll to position [14, 0]
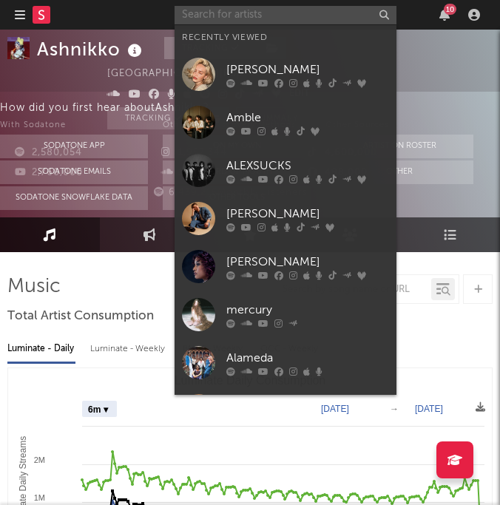
click at [237, 13] on input "text" at bounding box center [285, 15] width 222 height 18
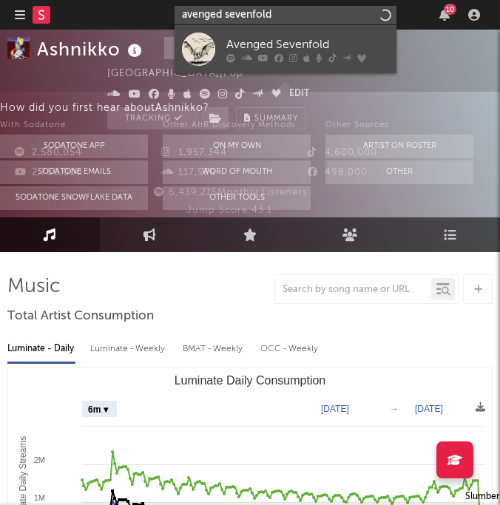
type input "avenged sevenfold"
click at [236, 52] on div "Avenged Sevenfold" at bounding box center [307, 44] width 163 height 18
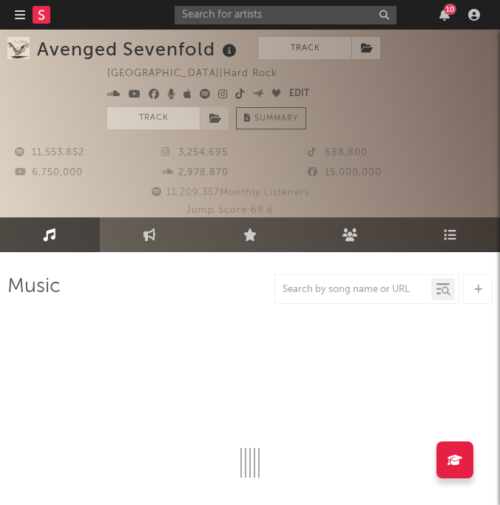
click at [149, 118] on button "Track" at bounding box center [153, 118] width 92 height 22
select select "6m"
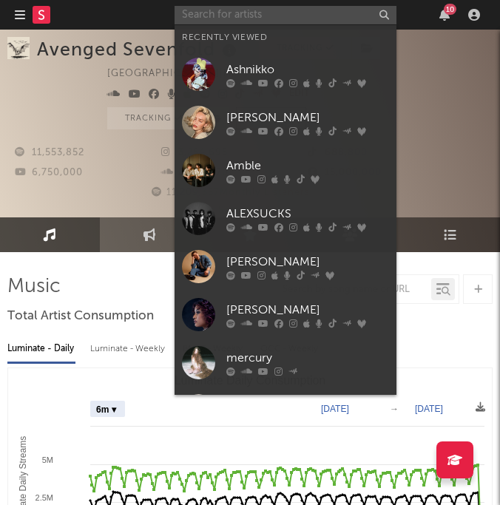
click at [319, 9] on input "text" at bounding box center [285, 15] width 222 height 18
select select "6m"
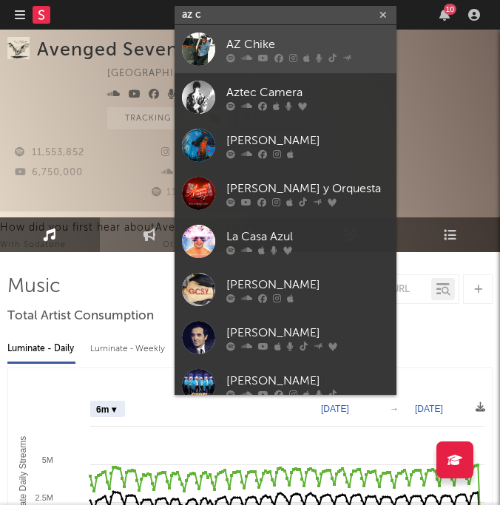
type input "az c"
click at [312, 38] on div "AZ Chike" at bounding box center [307, 44] width 163 height 18
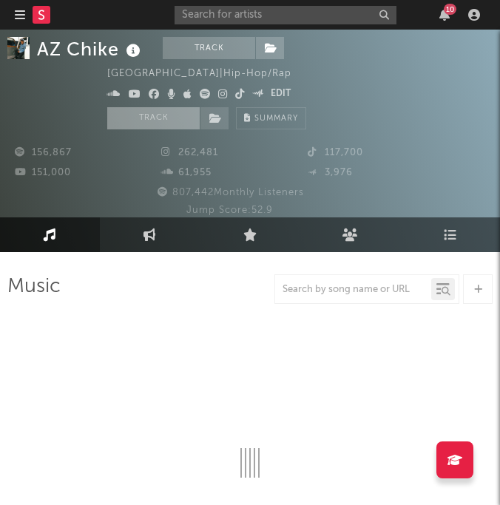
click at [146, 128] on button "Track" at bounding box center [153, 118] width 92 height 22
click at [290, 12] on input "text" at bounding box center [285, 15] width 222 height 18
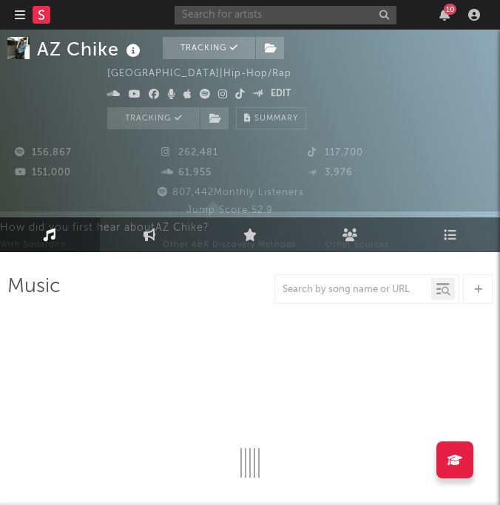
click at [219, 11] on input "text" at bounding box center [285, 15] width 222 height 18
type input "bug ant"
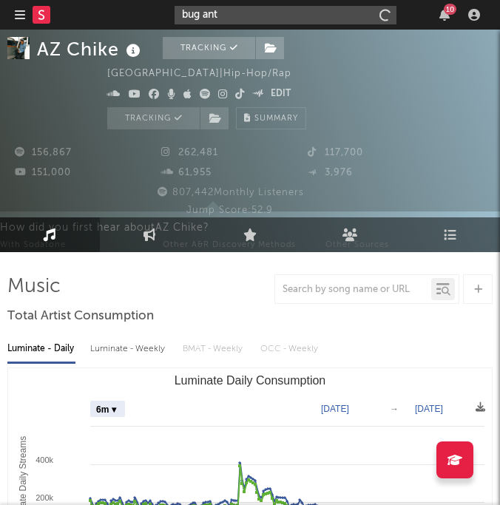
select select "6m"
click at [240, 12] on input "bug ant" at bounding box center [285, 15] width 222 height 18
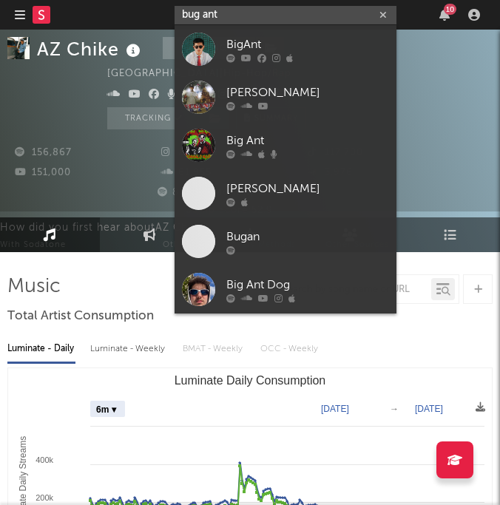
type input "bug antm"
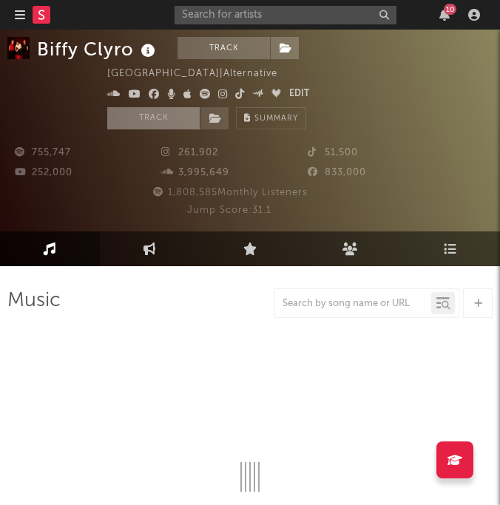
scroll to position [14, 0]
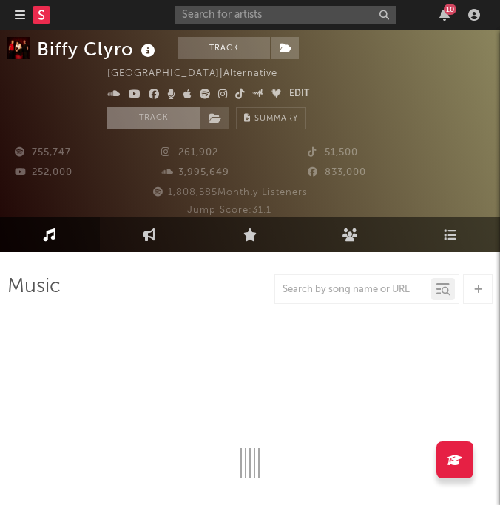
click at [157, 119] on button "Track" at bounding box center [153, 118] width 92 height 22
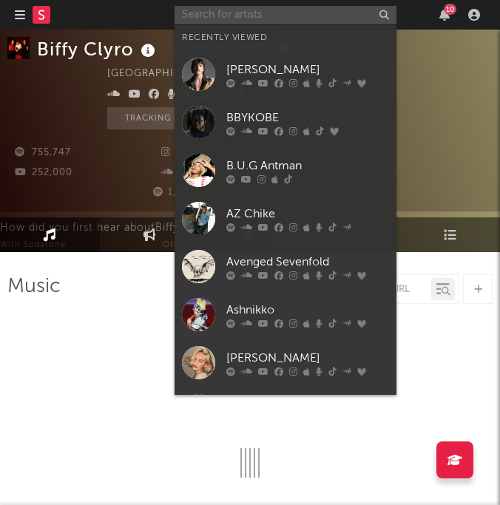
click at [245, 16] on input "text" at bounding box center [285, 15] width 222 height 18
type input "bi"
select select "6m"
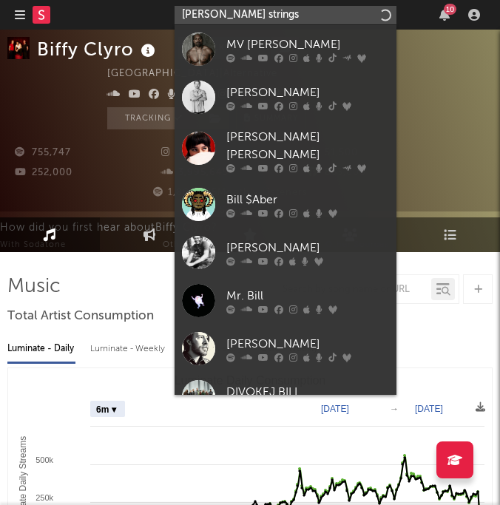
type input "billy strings"
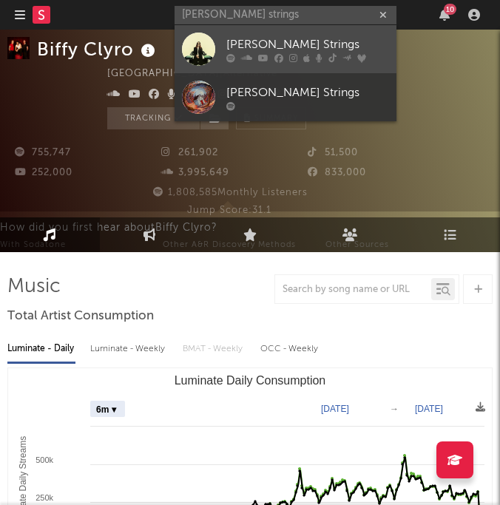
click at [263, 40] on div "Billy Strings" at bounding box center [307, 44] width 163 height 18
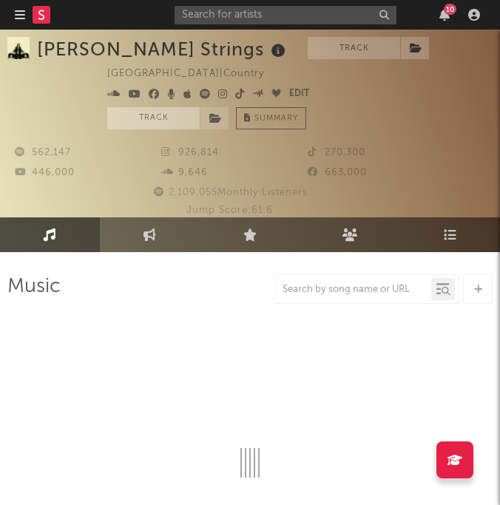
click at [157, 125] on button "Track" at bounding box center [153, 118] width 92 height 22
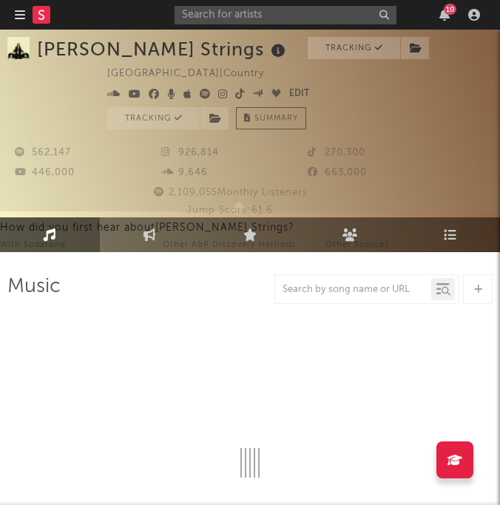
select select "6m"
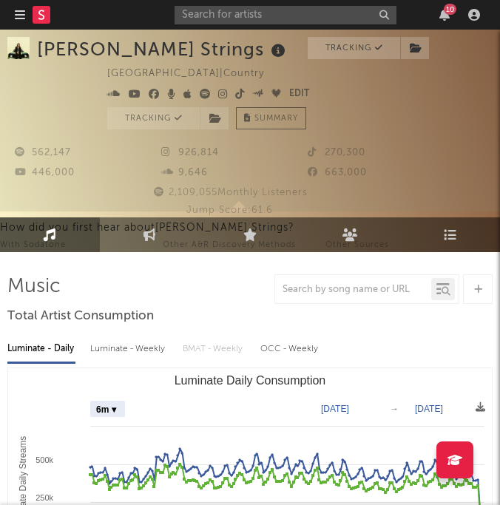
select select "6m"
click at [243, 13] on input "text" at bounding box center [285, 15] width 222 height 18
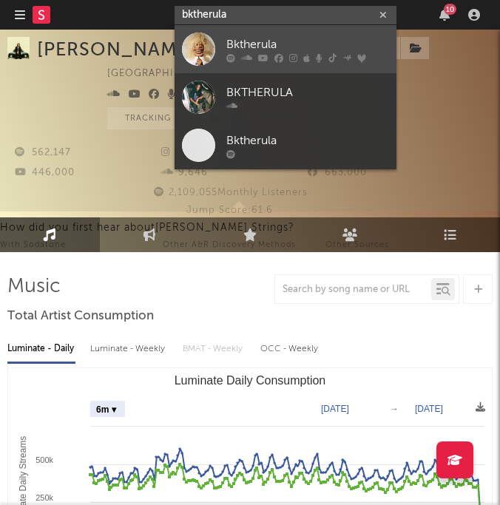
type input "bktherula"
click at [257, 43] on div "Bktherula" at bounding box center [307, 44] width 163 height 18
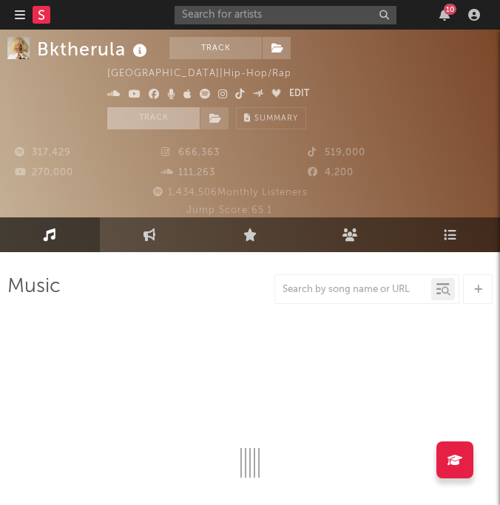
click at [161, 114] on button "Track" at bounding box center [153, 118] width 92 height 22
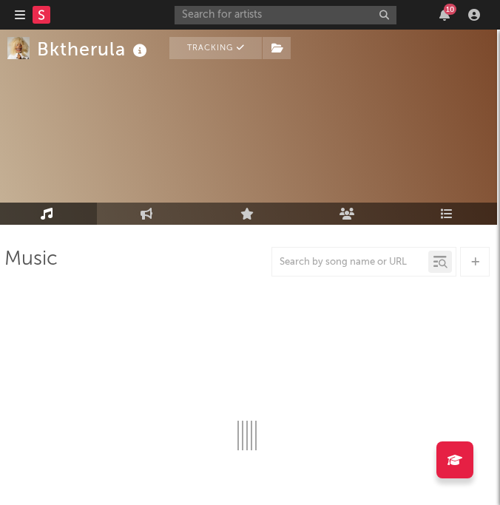
scroll to position [45, 3]
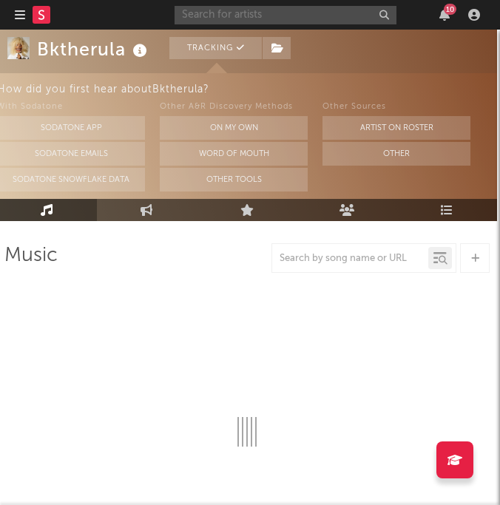
click at [257, 19] on input "text" at bounding box center [285, 15] width 222 height 18
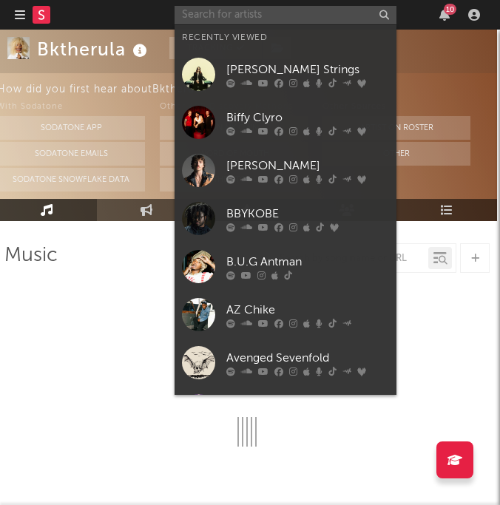
select select "6m"
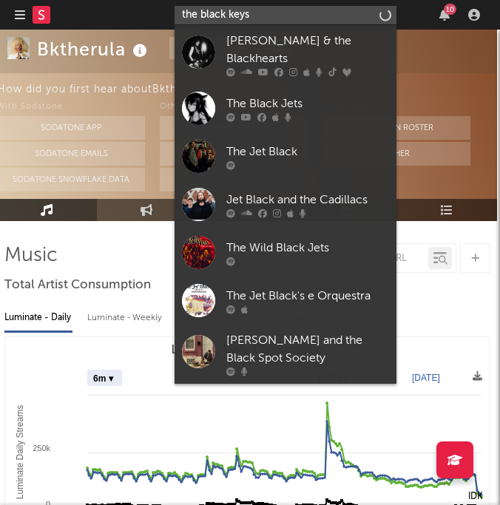
type input "the black keys"
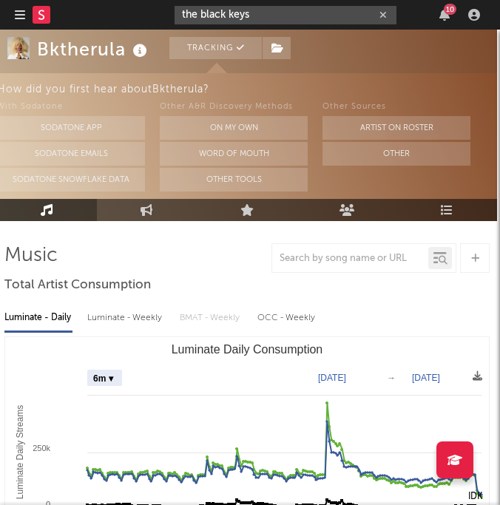
click at [262, 12] on input "the black keys" at bounding box center [285, 15] width 222 height 18
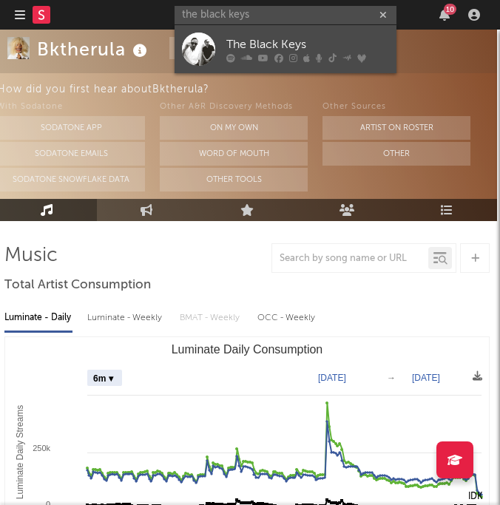
click at [245, 44] on div "The Black Keys" at bounding box center [307, 44] width 163 height 18
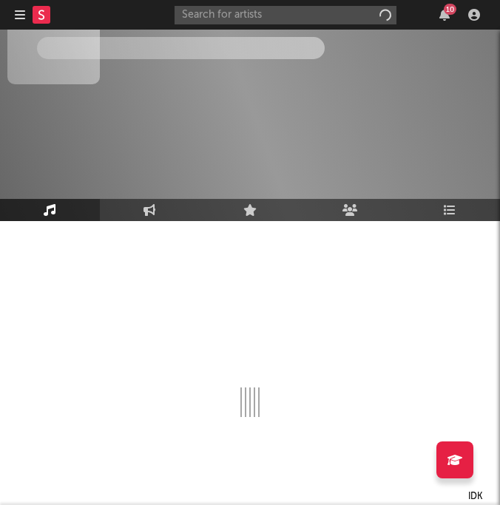
scroll to position [45, 0]
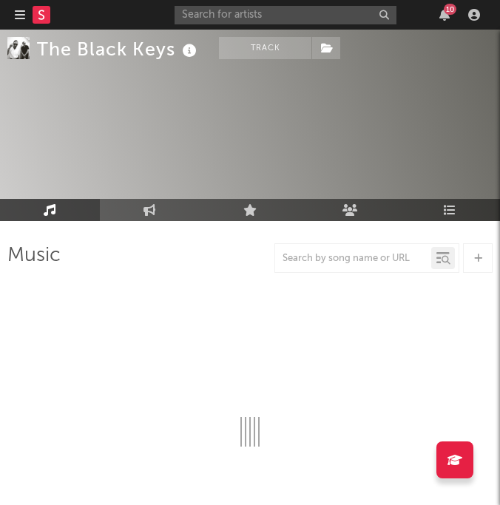
select select "6m"
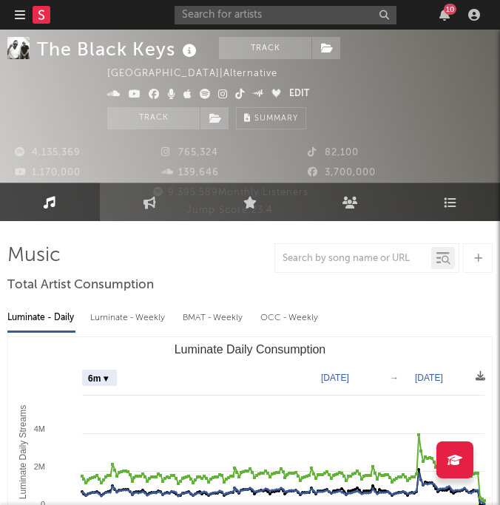
scroll to position [0, 0]
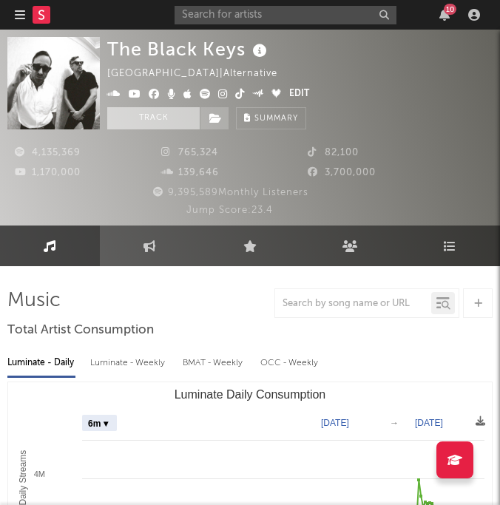
click at [157, 128] on button "Track" at bounding box center [153, 118] width 92 height 22
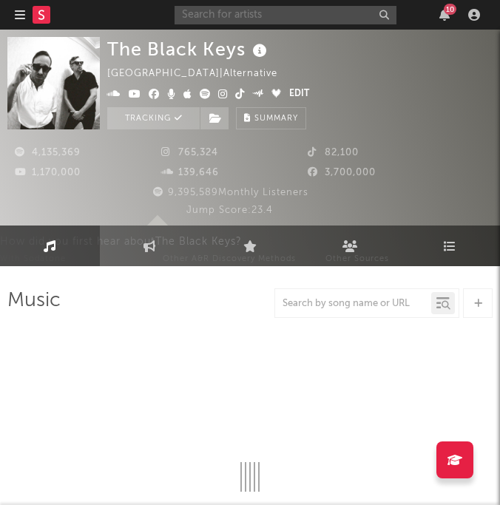
click at [237, 16] on input "text" at bounding box center [285, 15] width 222 height 18
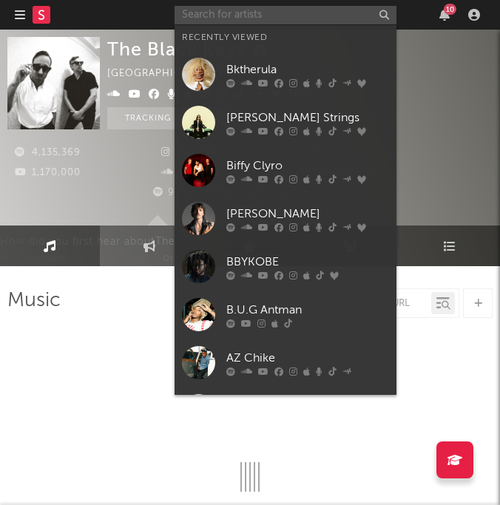
select select "6m"
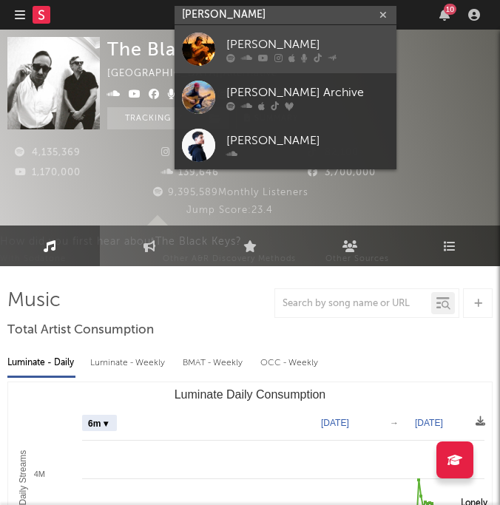
type input "blake whiten"
click at [240, 47] on div "Blake Whiten" at bounding box center [307, 44] width 163 height 18
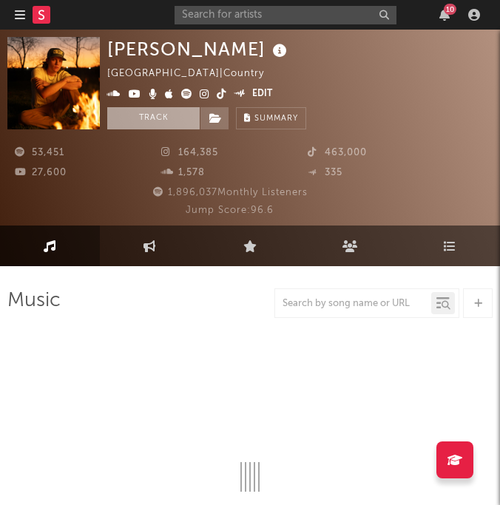
click at [159, 117] on button "Track" at bounding box center [153, 118] width 92 height 22
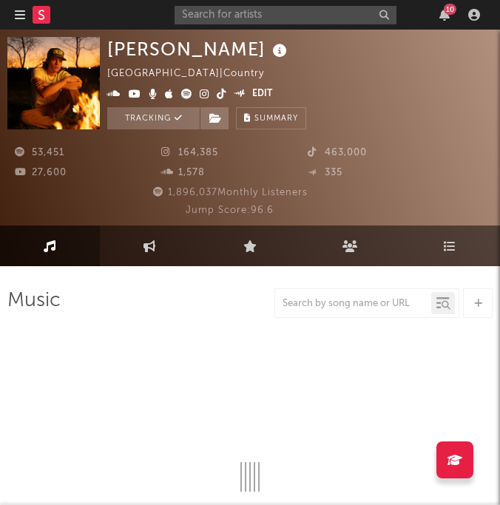
select select "6m"
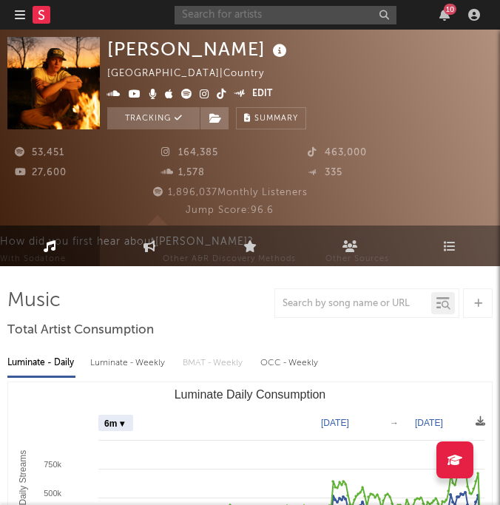
click at [207, 16] on input "text" at bounding box center [285, 15] width 222 height 18
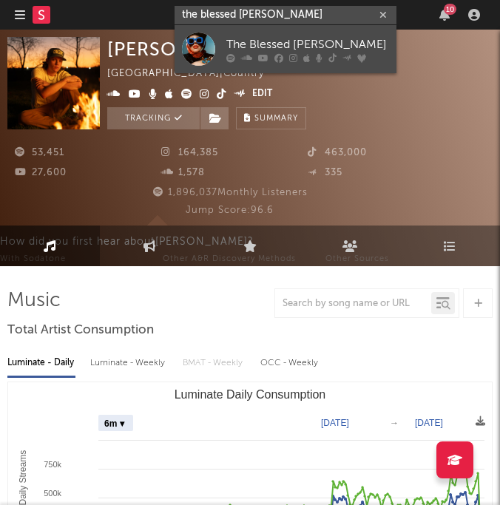
type input "the blessed madonna"
click at [225, 46] on link "The Blessed Madonna" at bounding box center [285, 49] width 222 height 48
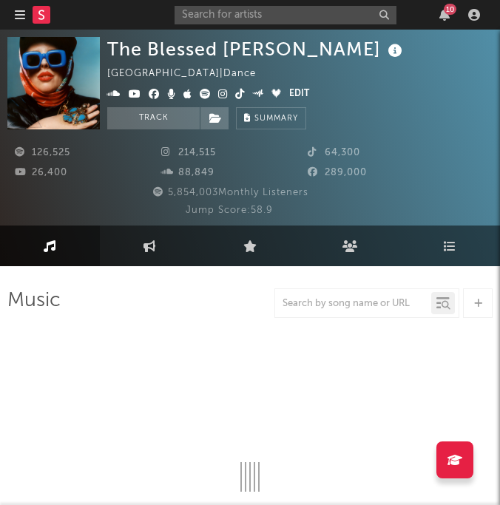
select select "6m"
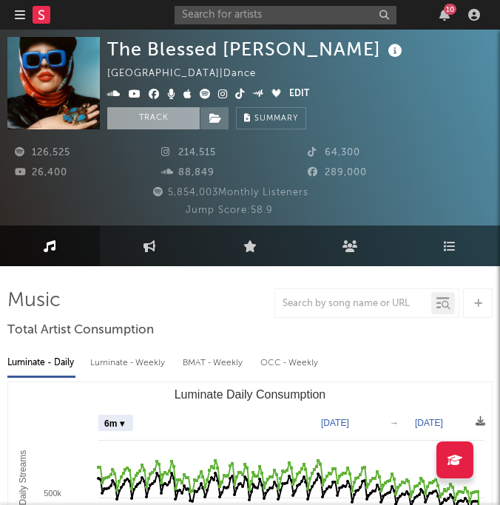
click at [167, 121] on button "Track" at bounding box center [153, 118] width 92 height 22
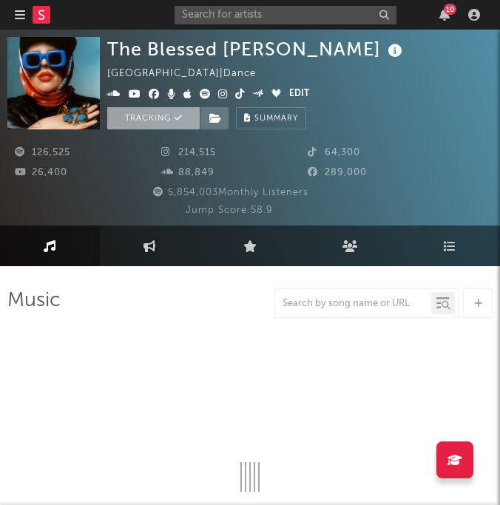
select select "6m"
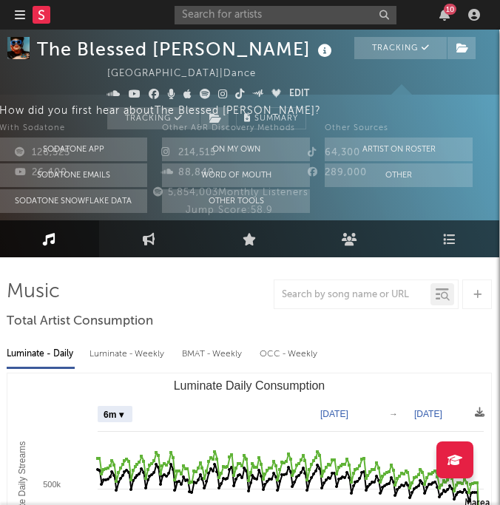
scroll to position [0, 1]
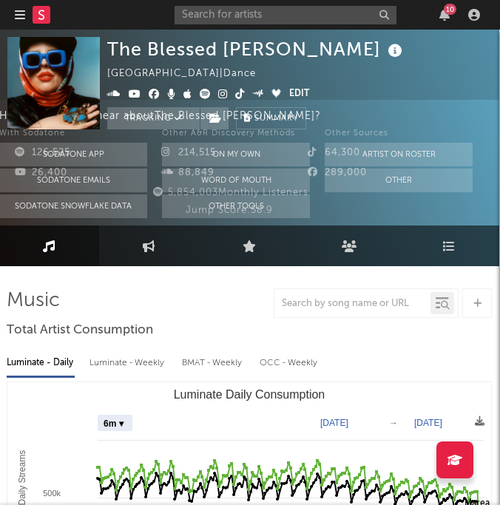
click at [266, 2] on div "10" at bounding box center [329, 15] width 311 height 30
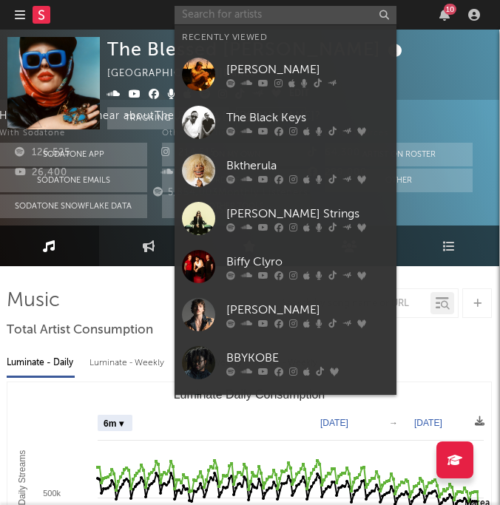
click at [257, 10] on input "text" at bounding box center [285, 15] width 222 height 18
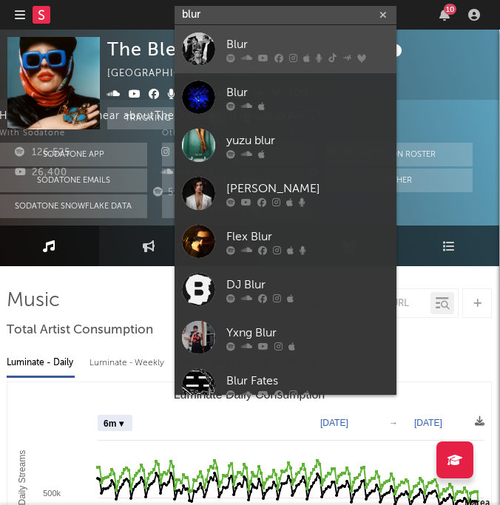
type input "blur"
click at [277, 41] on div "Blur" at bounding box center [307, 44] width 163 height 18
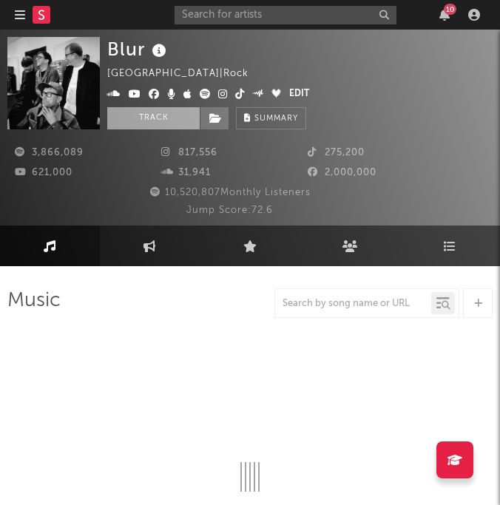
click at [165, 121] on button "Track" at bounding box center [153, 118] width 92 height 22
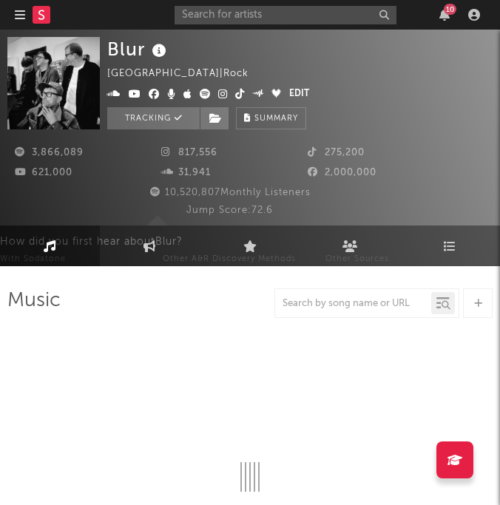
select select "6m"
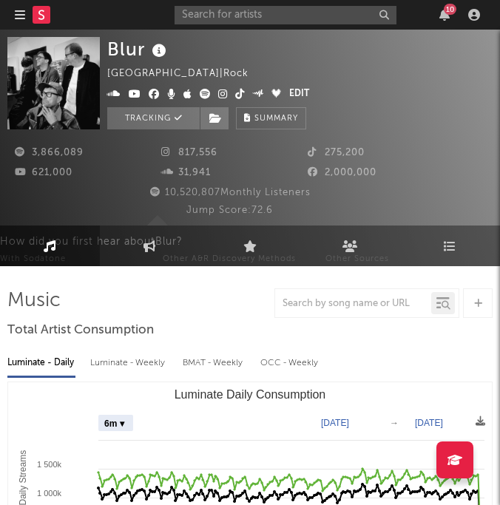
select select "6m"
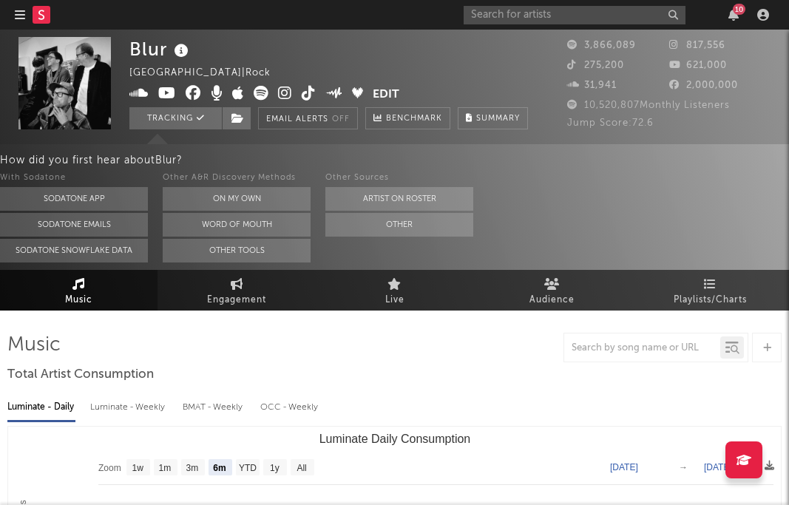
click at [13, 16] on nav "Dashboard Discovery Assistant Charts Leads 10" at bounding box center [394, 15] width 789 height 30
click at [21, 17] on icon "button" at bounding box center [20, 15] width 10 height 12
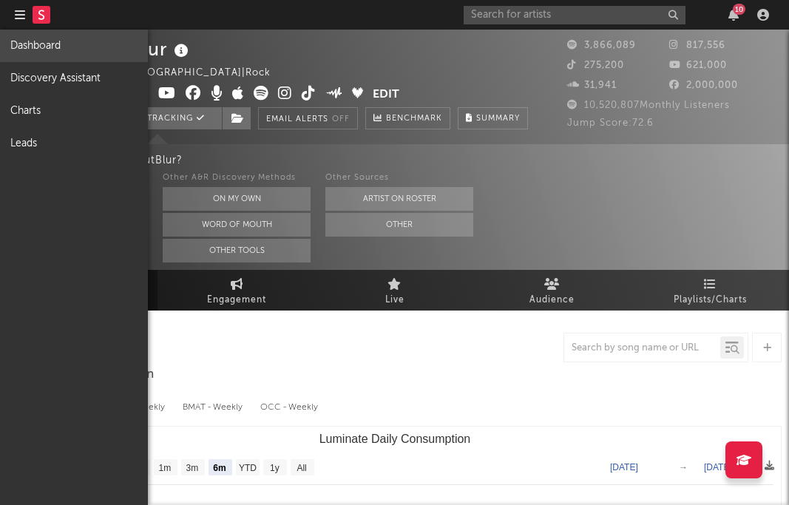
click at [47, 39] on link "Dashboard" at bounding box center [74, 46] width 148 height 33
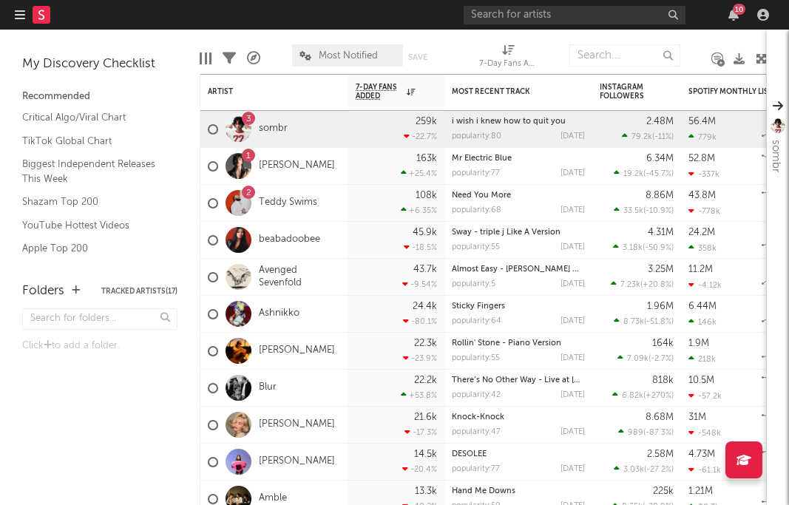
click at [243, 166] on div at bounding box center [239, 166] width 26 height 26
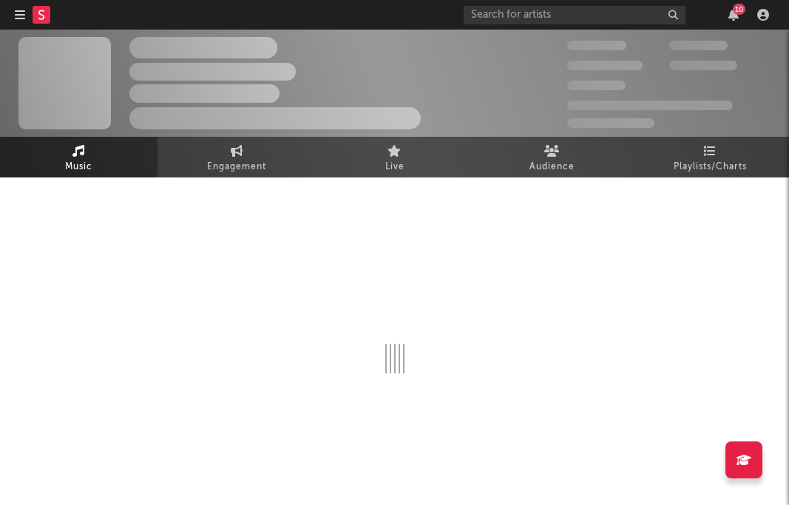
select select "6m"
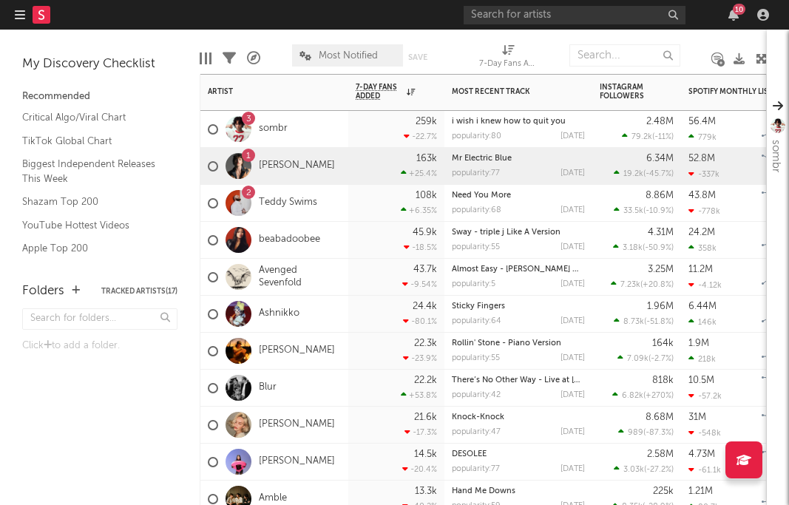
click at [499, 157] on div "Mr Electric Blue" at bounding box center [518, 159] width 133 height 8
click at [499, 162] on div "Mr Electric Blue" at bounding box center [518, 159] width 133 height 8
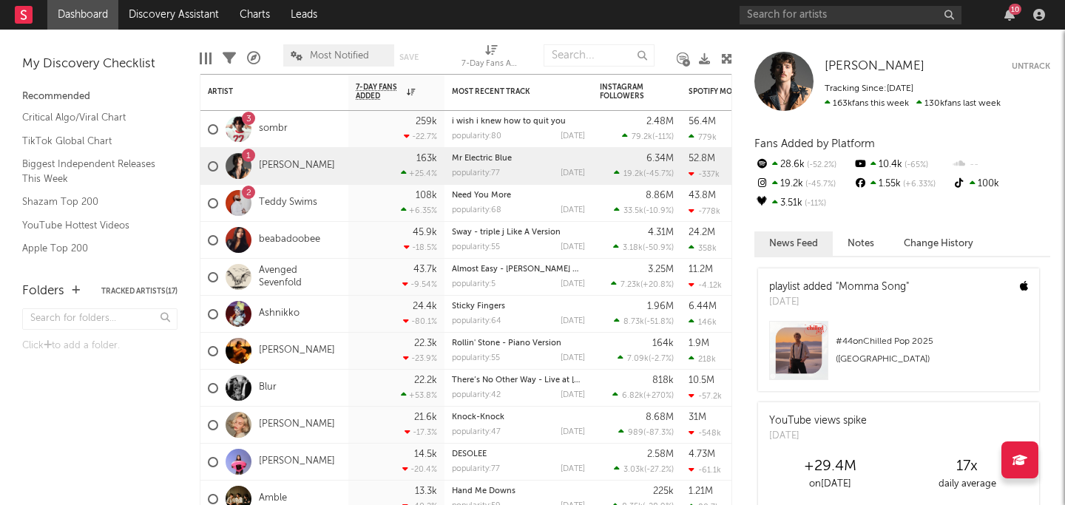
click at [245, 200] on div at bounding box center [239, 203] width 26 height 26
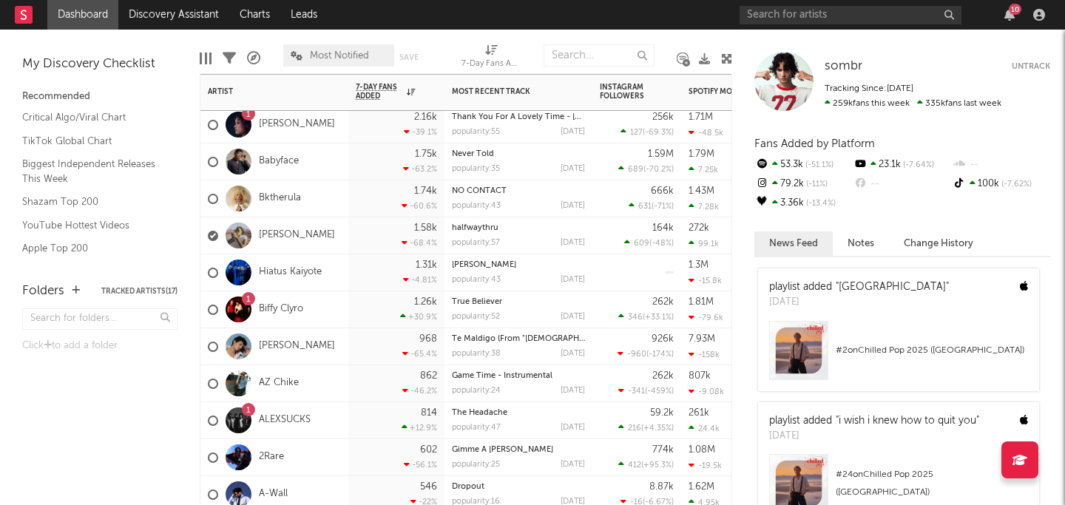
click at [499, 316] on div "popularity: 52" at bounding box center [476, 317] width 48 height 8
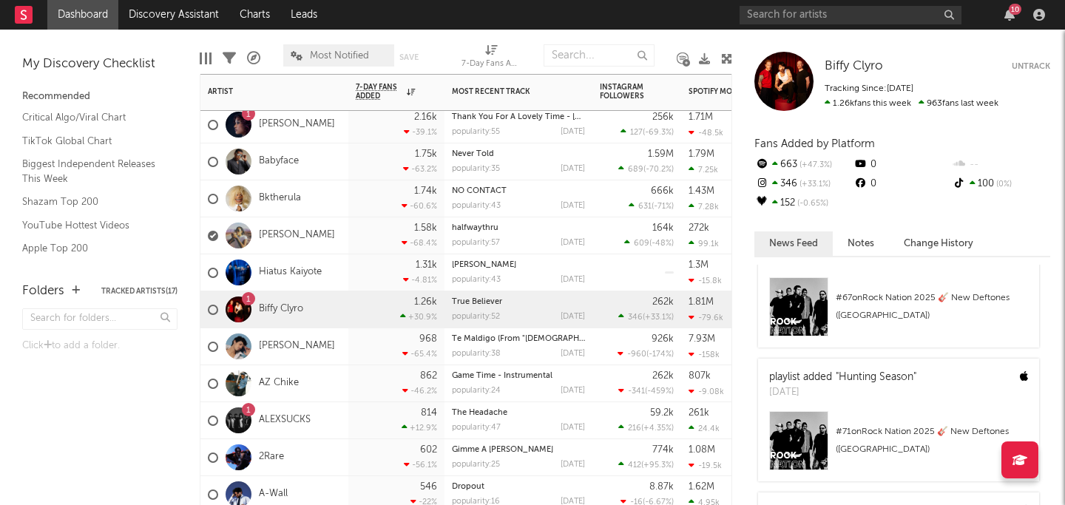
scroll to position [187, 0]
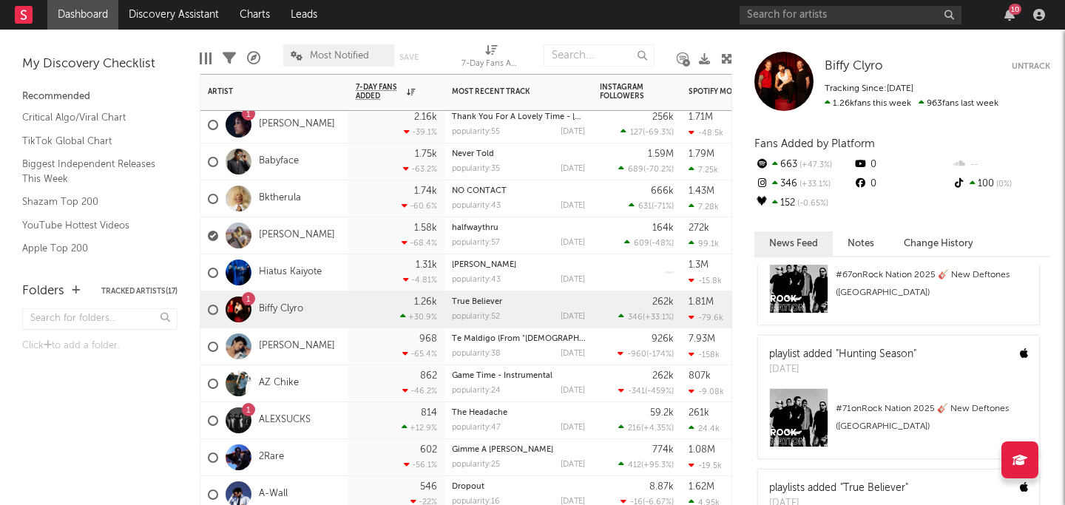
click at [495, 56] on div "7-Day Fans Added (7-Day Fans Added)" at bounding box center [490, 64] width 59 height 18
select select "-1"
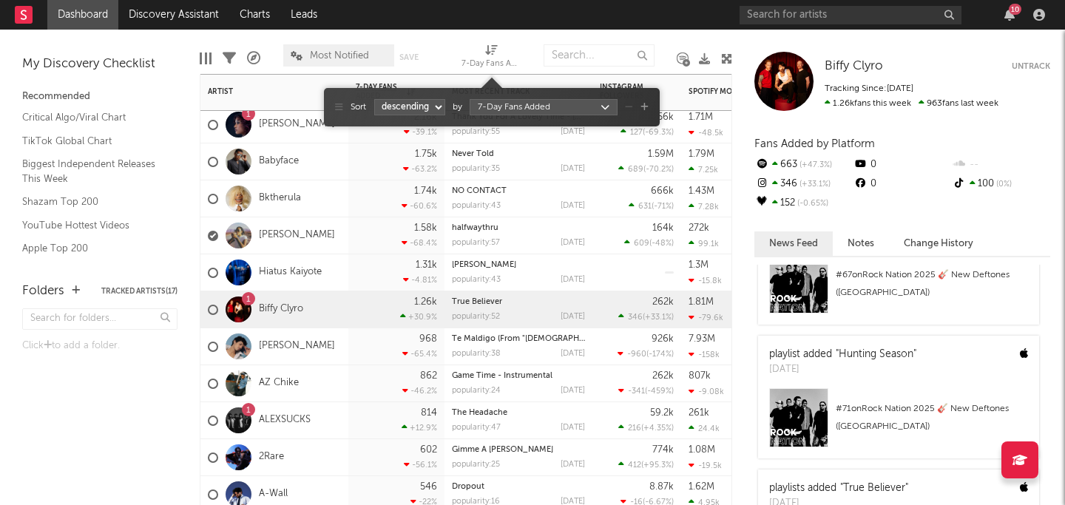
click at [327, 57] on span "Most Notified" at bounding box center [339, 56] width 59 height 10
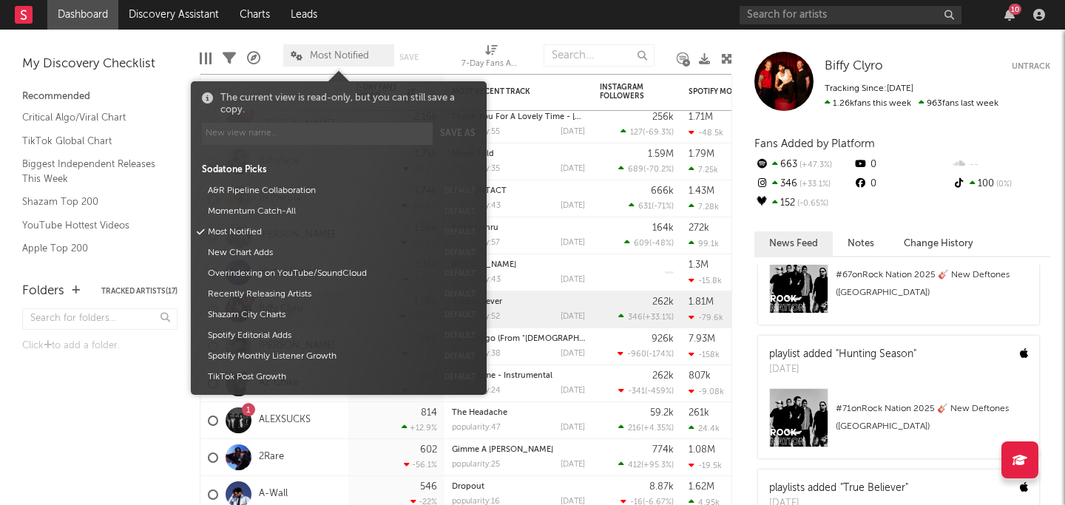
click at [418, 18] on nav "Dashboard Discovery Assistant Charts Leads 10" at bounding box center [532, 15] width 1065 height 30
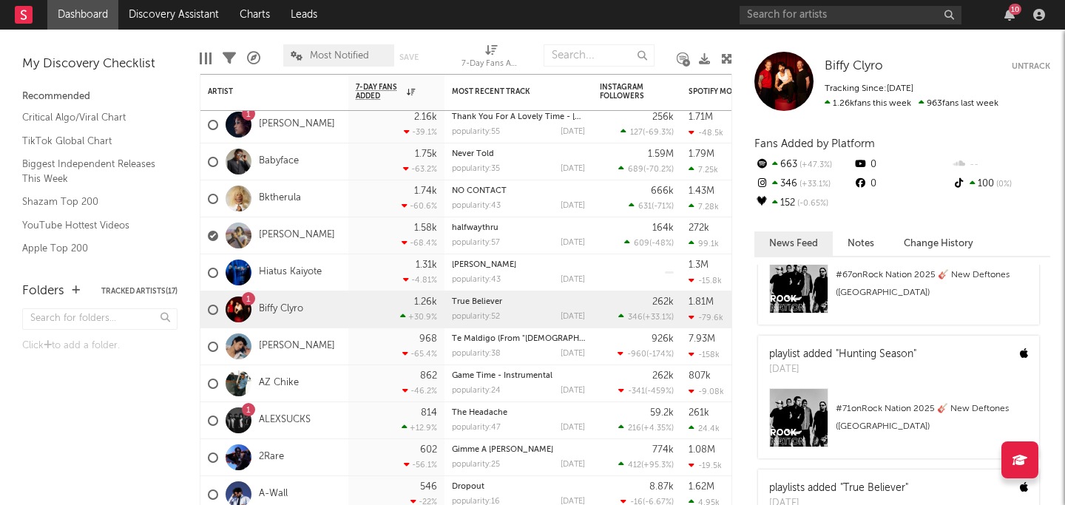
select select "-1"
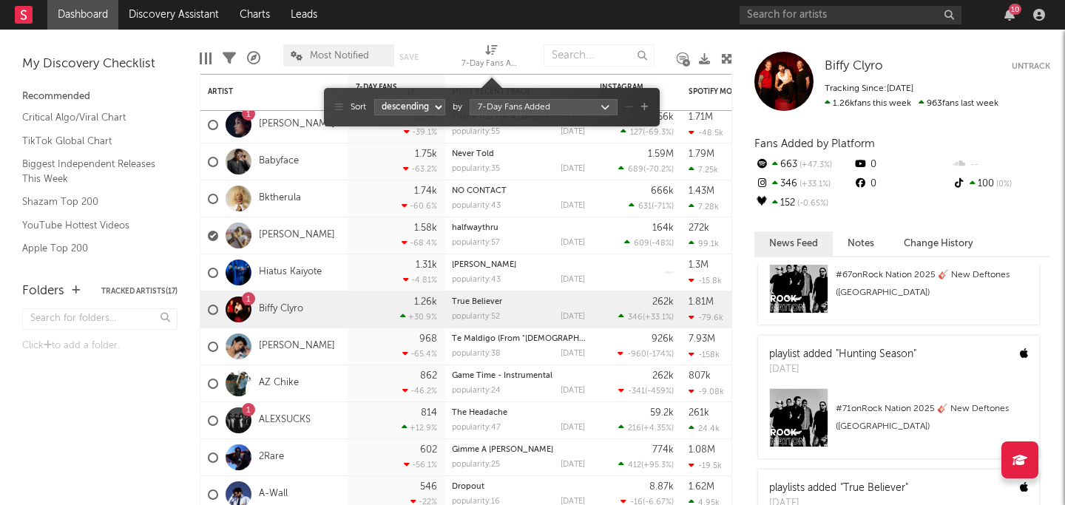
click at [490, 49] on icon at bounding box center [491, 49] width 13 height 11
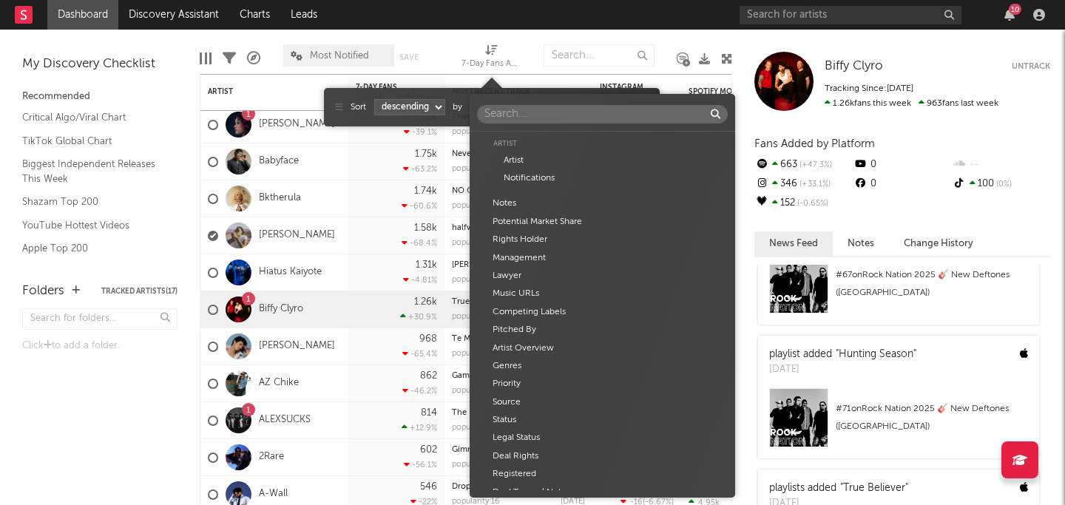
click at [499, 108] on body "Dashboard Discovery Assistant Charts Leads 10 Notifications Settings Mark all a…" at bounding box center [532, 252] width 1065 height 505
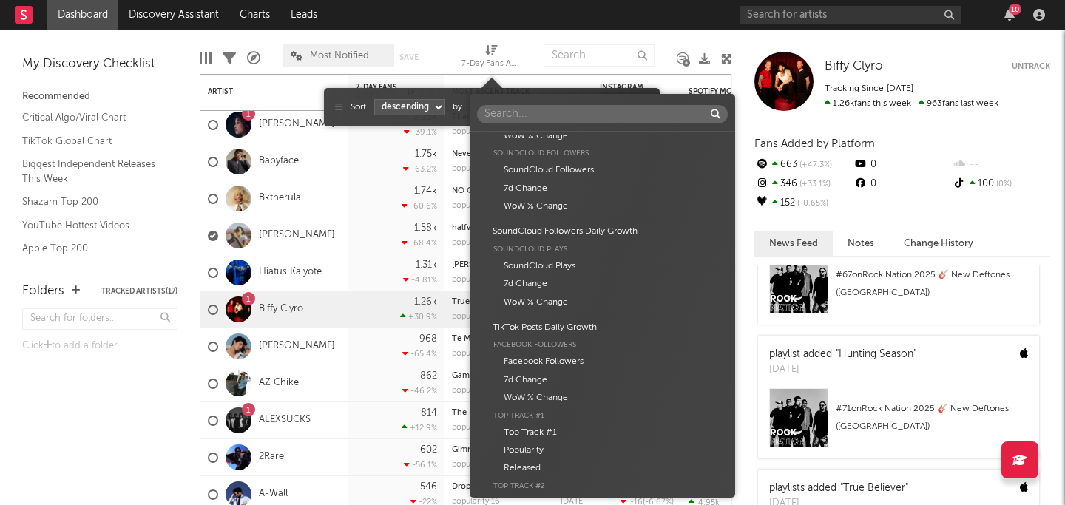
scroll to position [2300, 0]
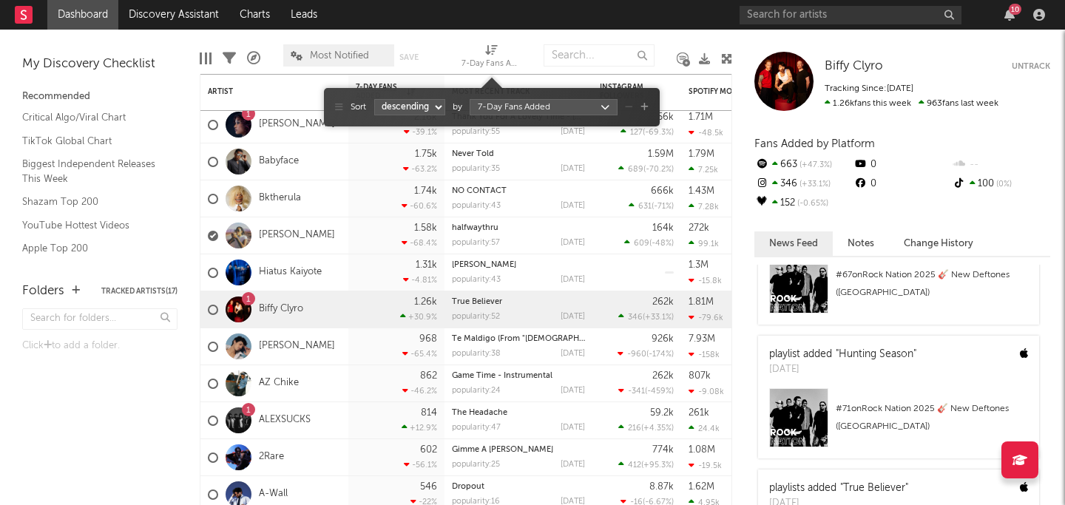
click at [469, 12] on div "Artist Artist Notifications Notes Potential Market Share Rights Holder Manageme…" at bounding box center [532, 252] width 1065 height 505
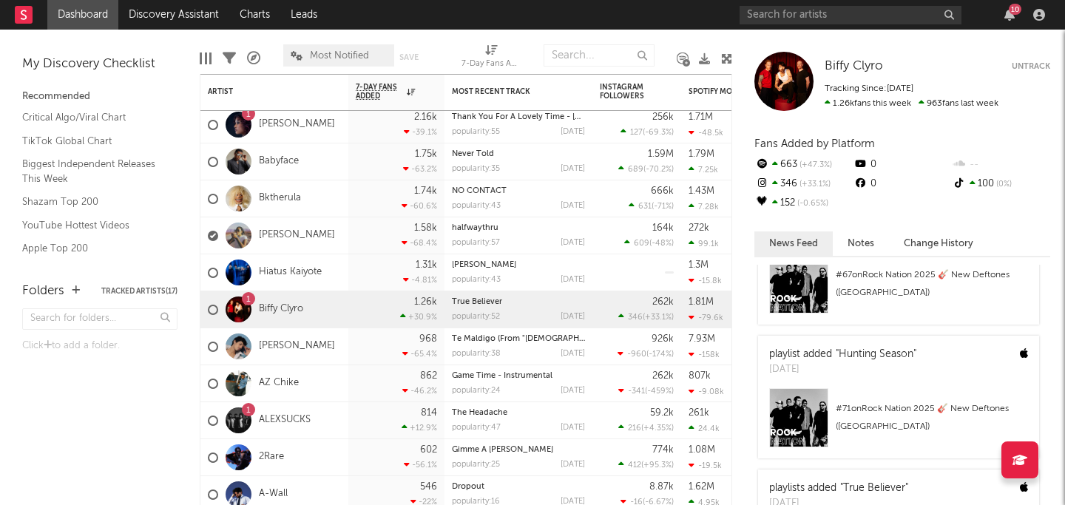
click at [205, 54] on div at bounding box center [206, 58] width 2 height 12
click at [228, 48] on div "Filters" at bounding box center [229, 58] width 13 height 43
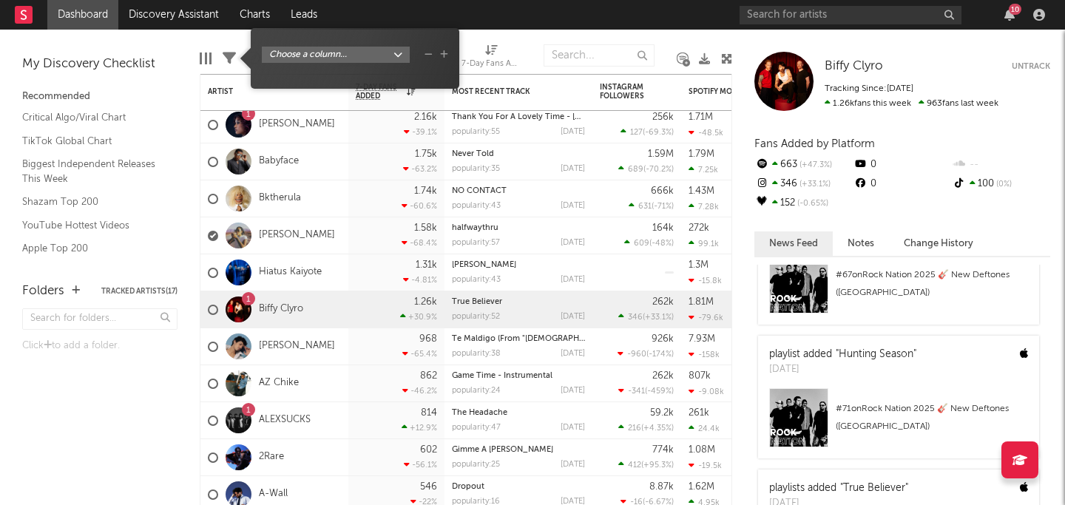
click at [226, 60] on icon at bounding box center [229, 58] width 13 height 13
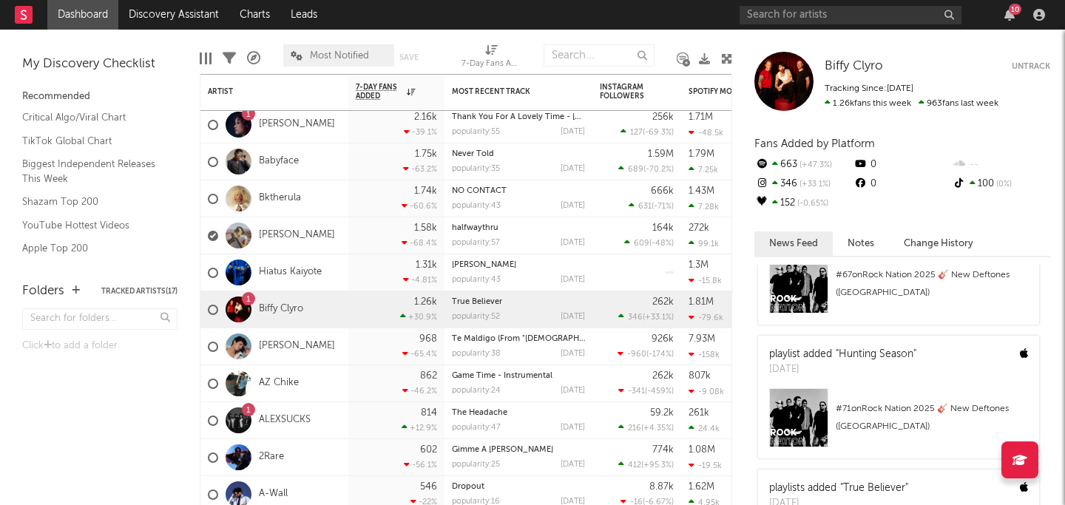
click at [253, 56] on icon at bounding box center [253, 58] width 13 height 13
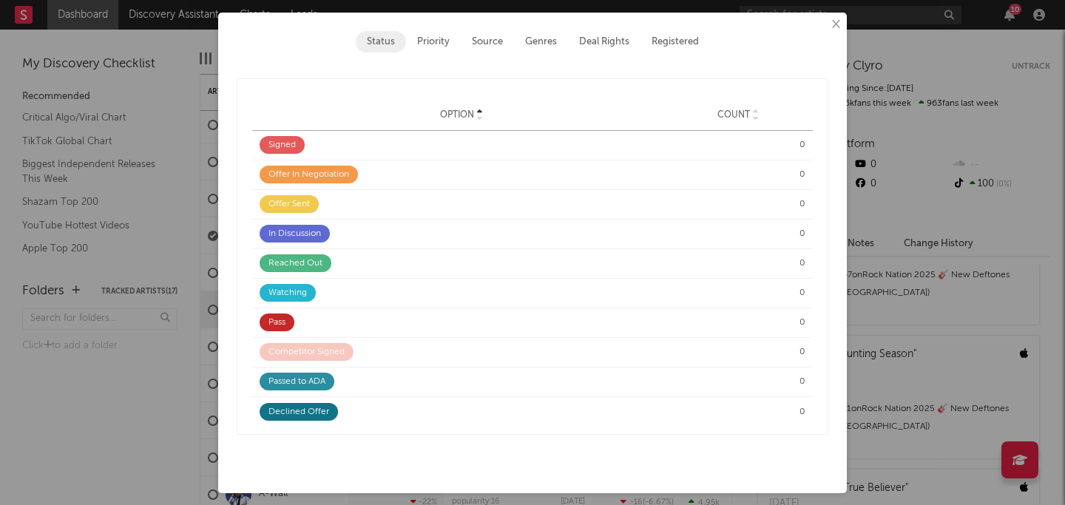
click at [499, 24] on button "×" at bounding box center [835, 24] width 16 height 16
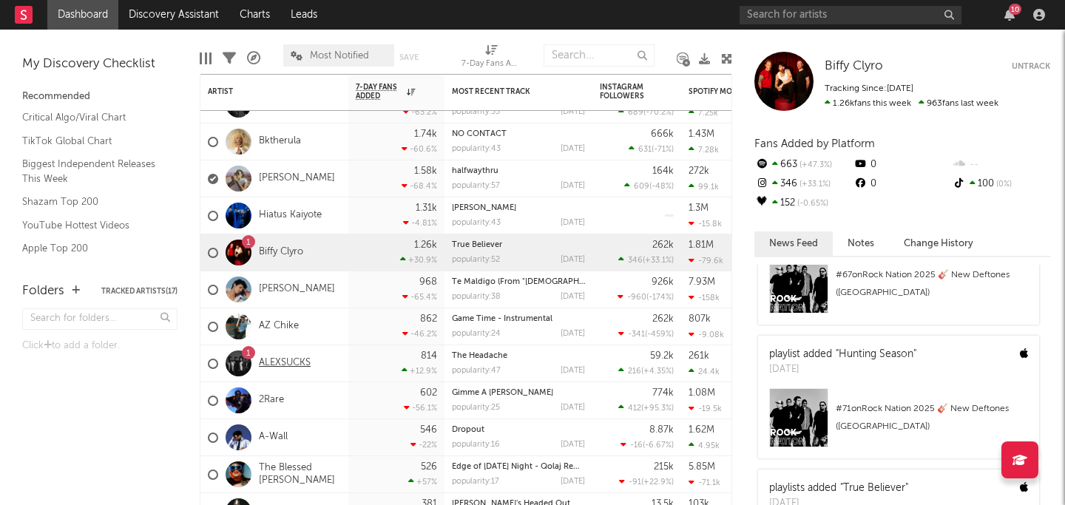
click at [280, 365] on link "ALEXSUCKS" at bounding box center [285, 363] width 52 height 13
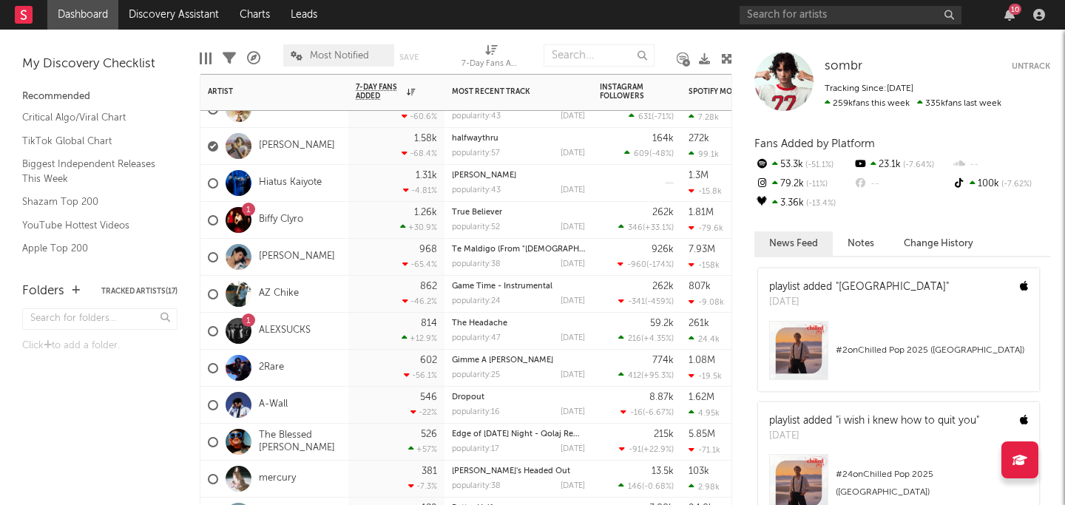
click at [349, 339] on div "814 +12.9 %" at bounding box center [396, 331] width 96 height 37
